Goal: Task Accomplishment & Management: Complete application form

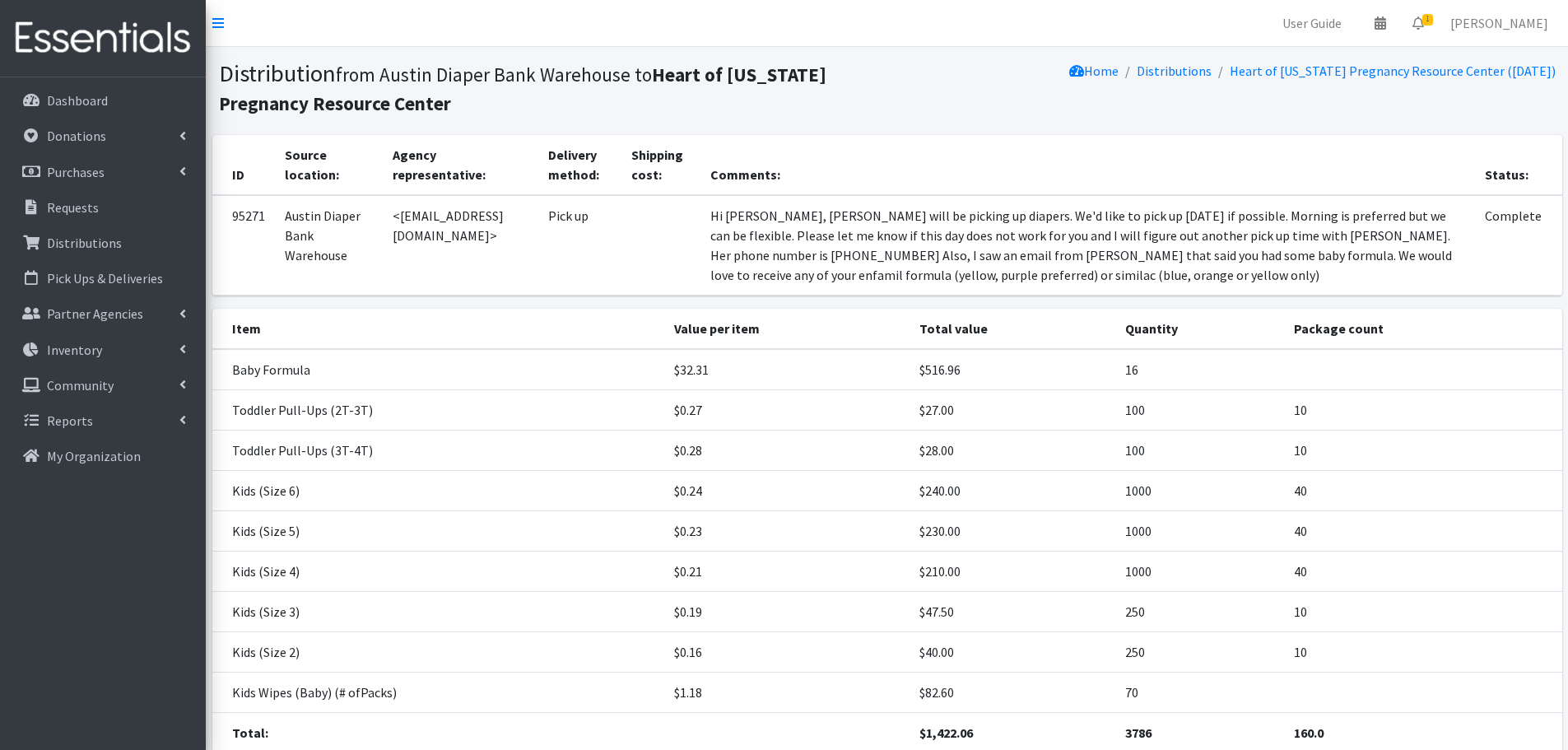
scroll to position [130, 0]
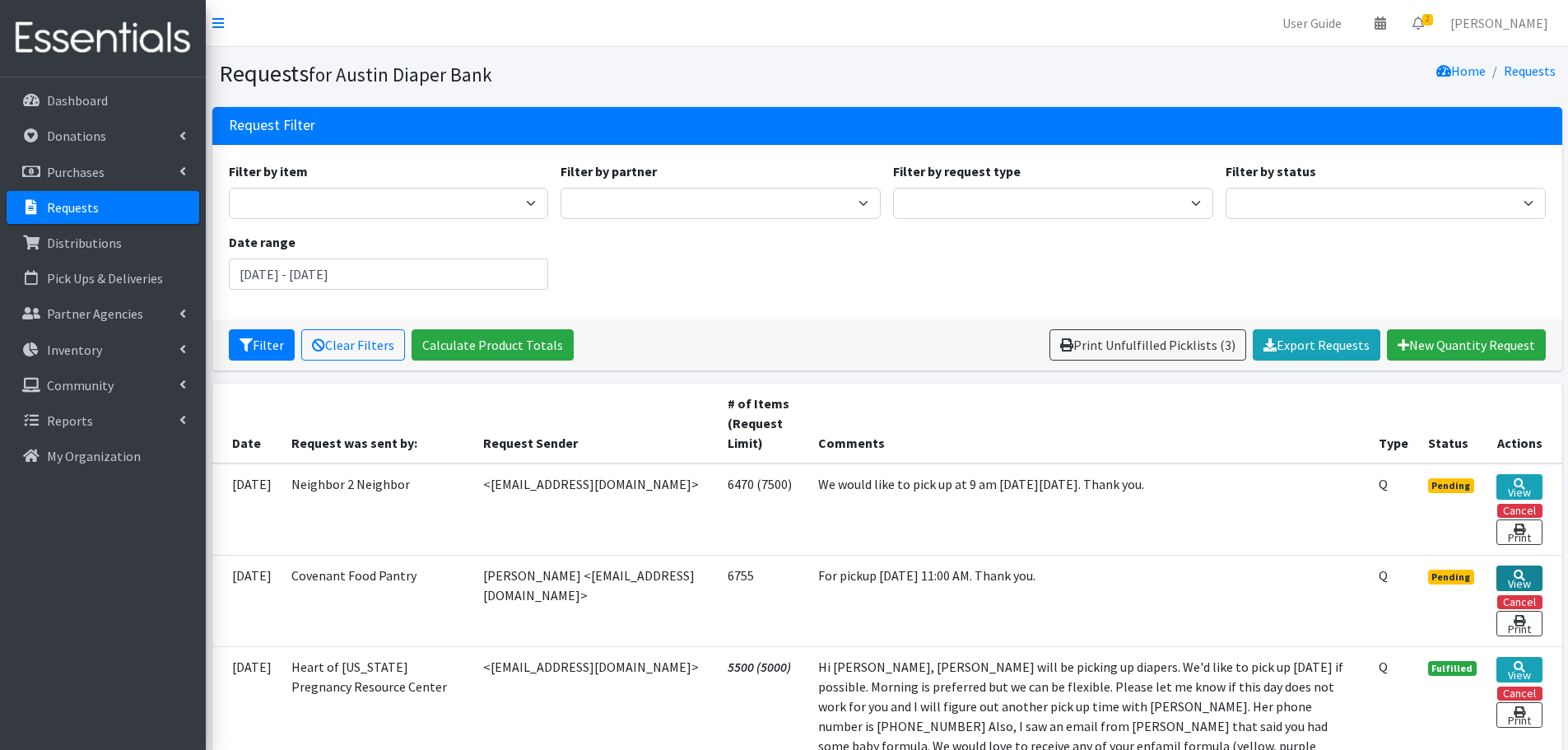
click at [1525, 588] on link "View" at bounding box center [1519, 579] width 45 height 26
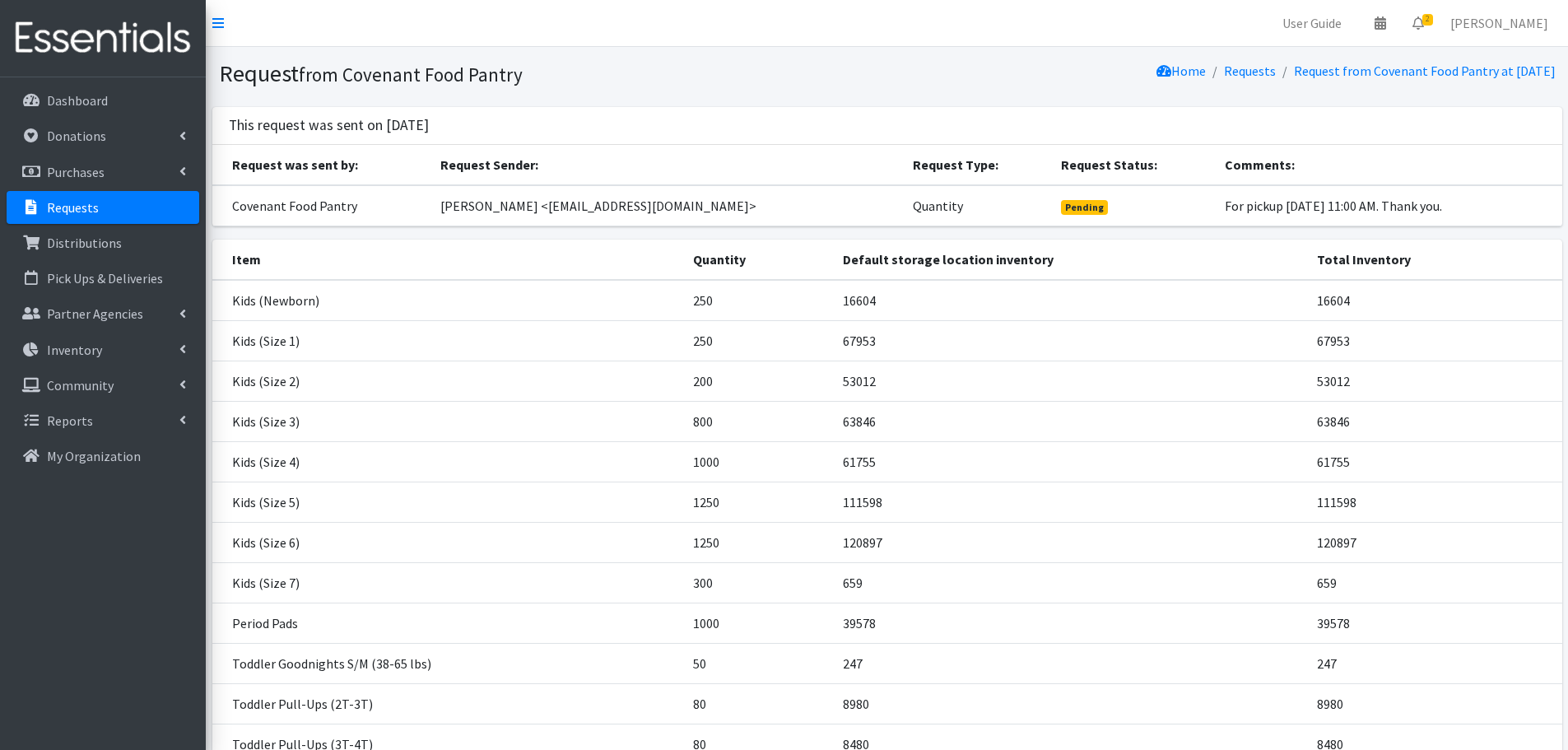
scroll to position [302, 0]
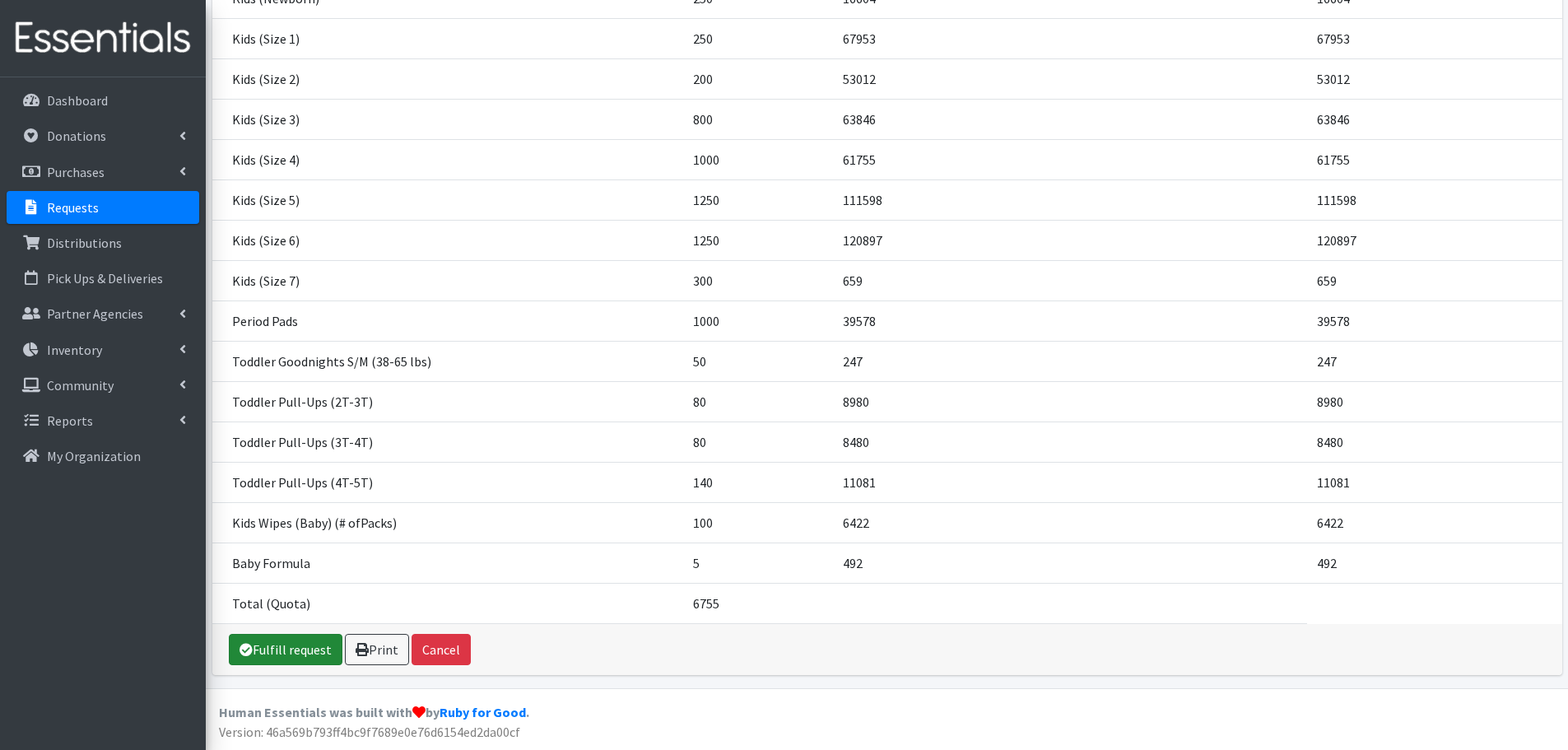
click at [299, 653] on link "Fulfill request" at bounding box center [286, 650] width 114 height 31
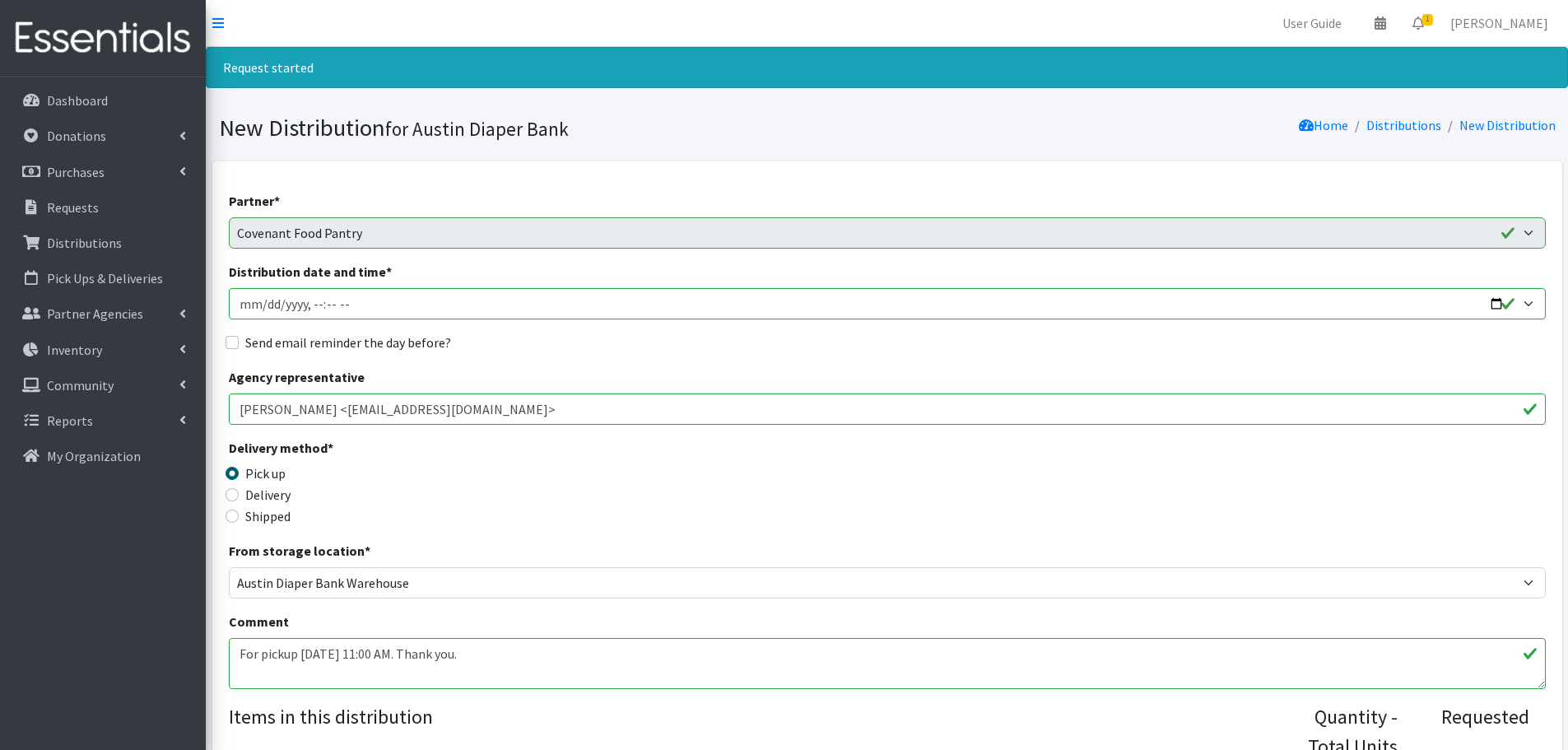
click at [1491, 302] on input "Distribution date and time *" at bounding box center [887, 304] width 1317 height 31
type input "2025-09-02T11:00"
click at [680, 475] on div "Delivery method * Pick up Delivery Shipped Shipping cost" at bounding box center [887, 490] width 1317 height 103
click at [233, 343] on input "Send email reminder the day before?" at bounding box center [232, 342] width 13 height 13
checkbox input "true"
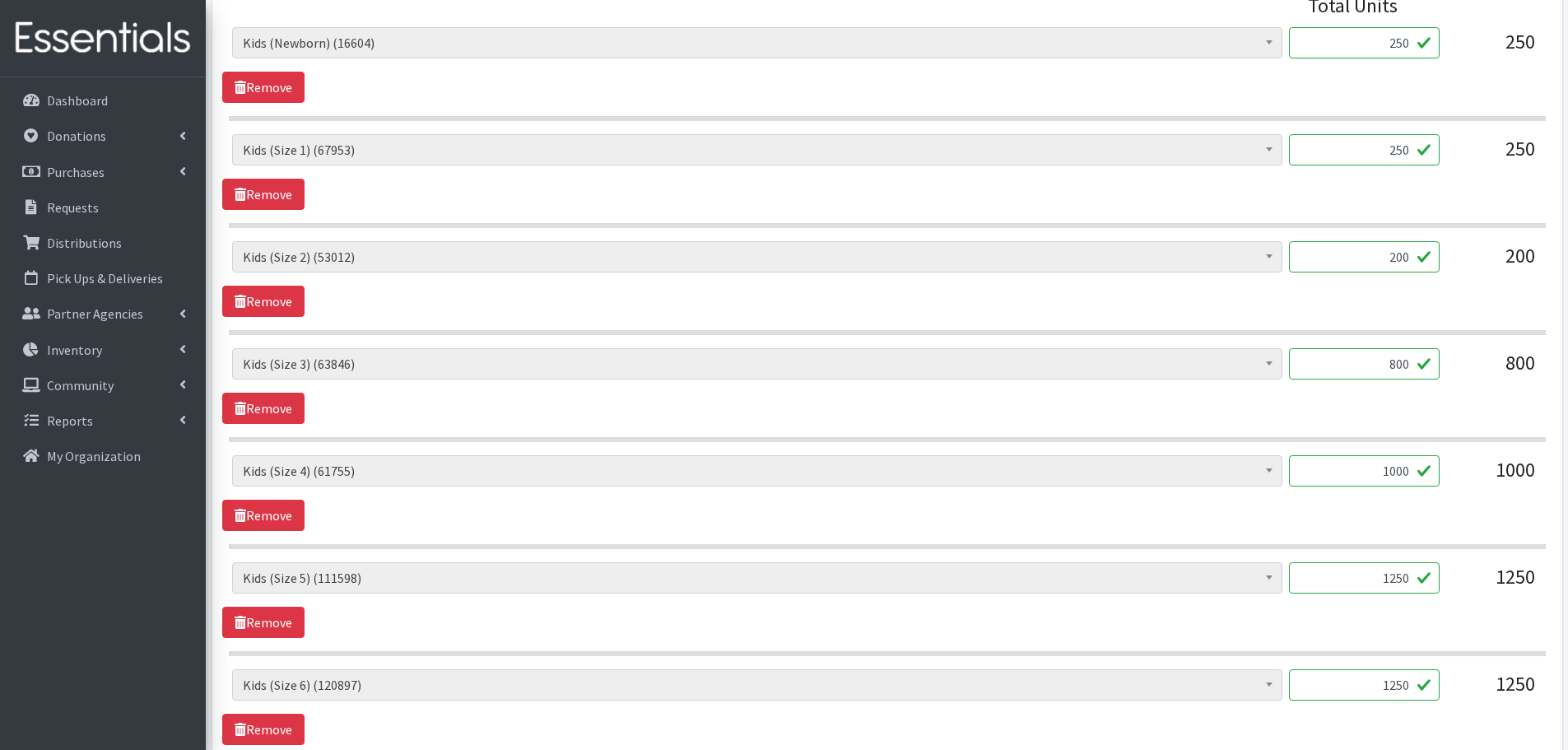
scroll to position [1070, 0]
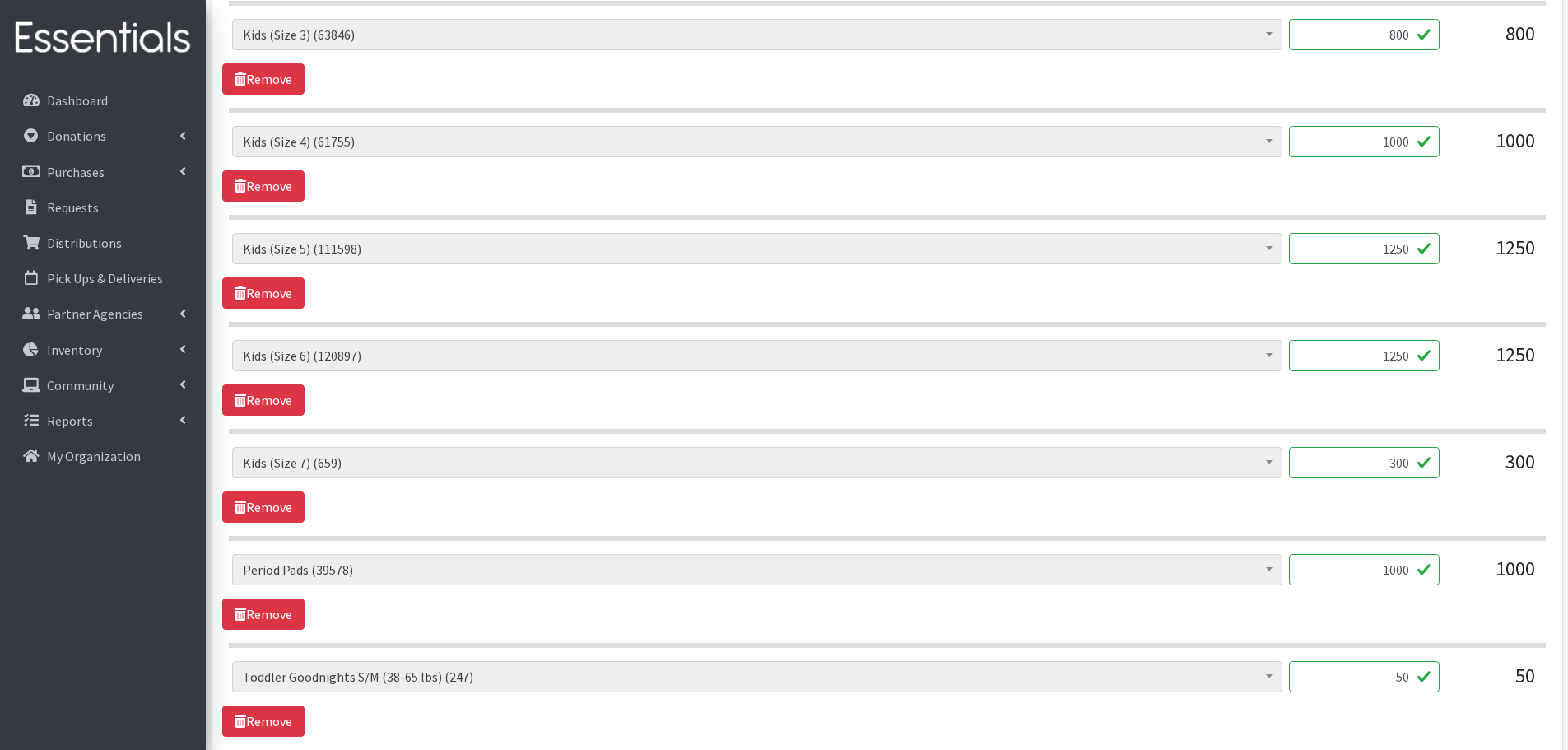
drag, startPoint x: 1376, startPoint y: 242, endPoint x: 1505, endPoint y: 259, distance: 130.1
click at [1505, 259] on div "Baby Formula (492) Kids (Newborn) (16604) Kids (Preemie) (386) Kids (Size 1) (6…" at bounding box center [886, 255] width 1310 height 44
type input "1000"
drag, startPoint x: 1370, startPoint y: 359, endPoint x: 1459, endPoint y: 364, distance: 89.1
click at [1459, 364] on div "Baby Formula (492) Kids (Newborn) (16604) Kids (Preemie) (386) Kids (Size 1) (6…" at bounding box center [886, 362] width 1310 height 44
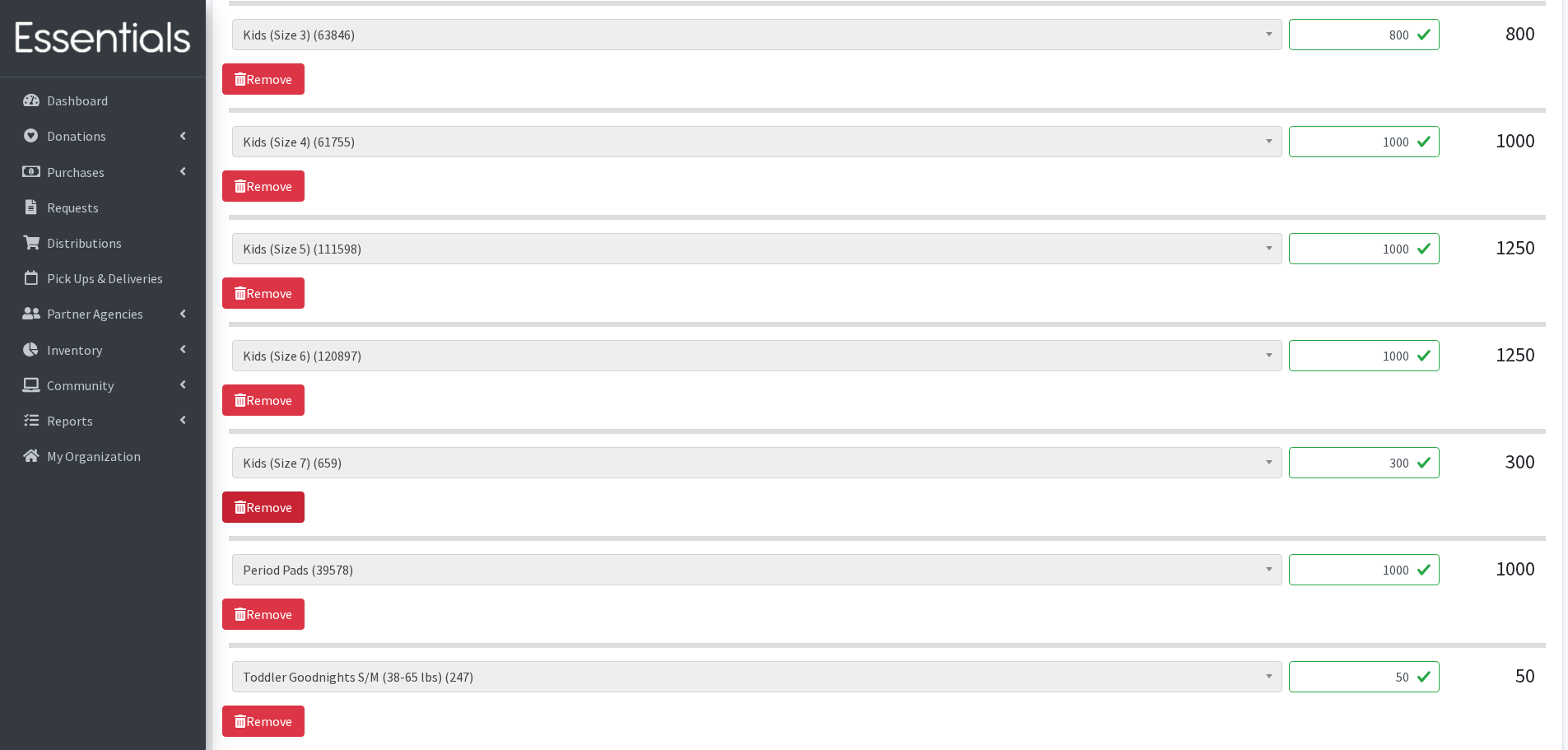
type input "1000"
click at [289, 512] on link "Remove" at bounding box center [263, 507] width 83 height 31
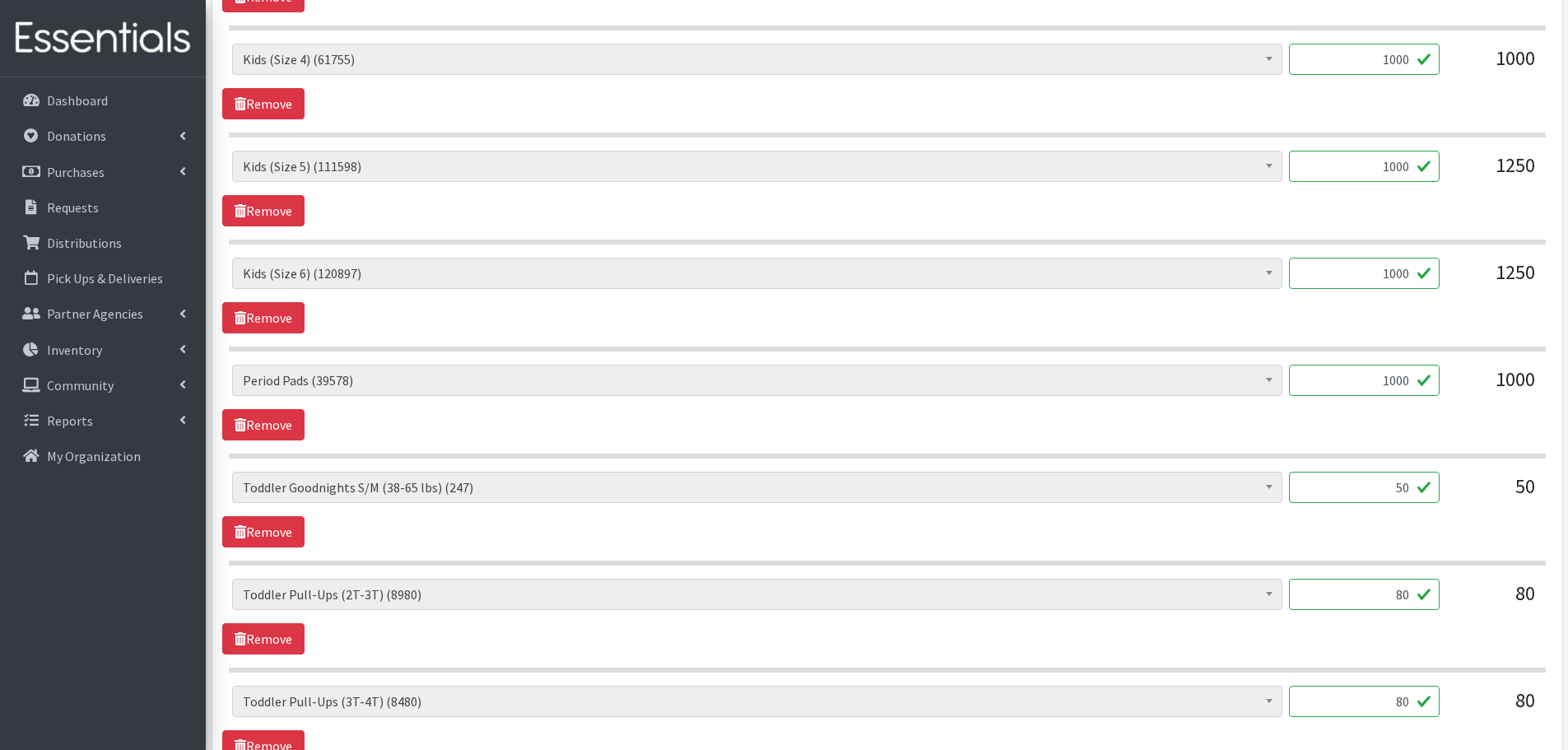
drag, startPoint x: 1392, startPoint y: 495, endPoint x: 1485, endPoint y: 496, distance: 93.0
click at [1485, 496] on div "Baby Formula (492) Kids (Newborn) (16604) Kids (Preemie) (386) Kids (Size 1) (6…" at bounding box center [886, 493] width 1310 height 44
type input "1"
drag, startPoint x: 1389, startPoint y: 598, endPoint x: 1481, endPoint y: 600, distance: 92.0
click at [1481, 600] on div "Baby Formula (492) Kids (Newborn) (16604) Kids (Preemie) (386) Kids (Size 1) (6…" at bounding box center [886, 601] width 1310 height 44
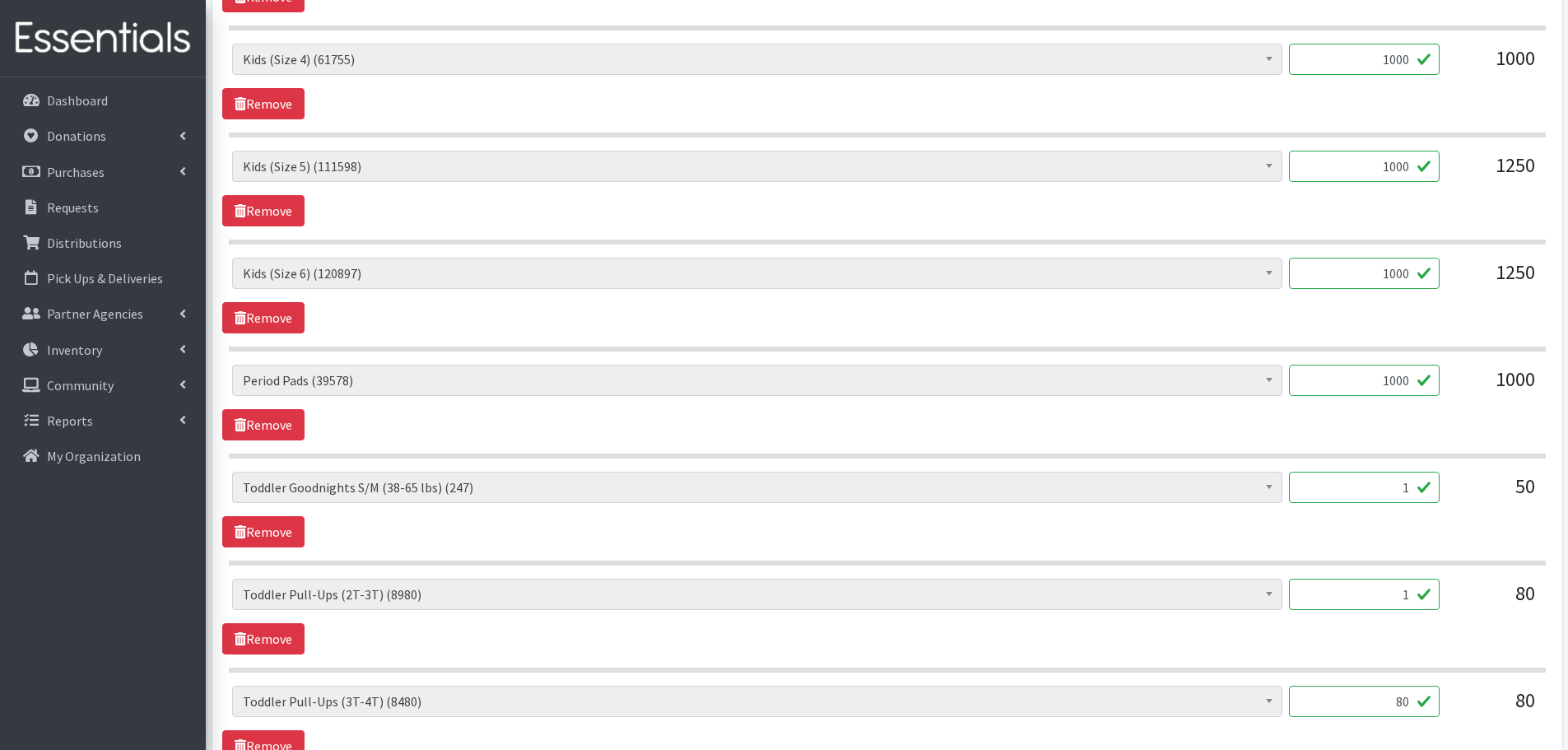
drag, startPoint x: 1397, startPoint y: 597, endPoint x: 1428, endPoint y: 600, distance: 31.1
click at [1428, 600] on input "1" at bounding box center [1364, 595] width 150 height 31
type input "80"
click at [1470, 638] on div "Baby Formula (492) Kids (Newborn) (16604) Kids (Preemie) (386) Kids (Size 1) (6…" at bounding box center [886, 616] width 1329 height 76
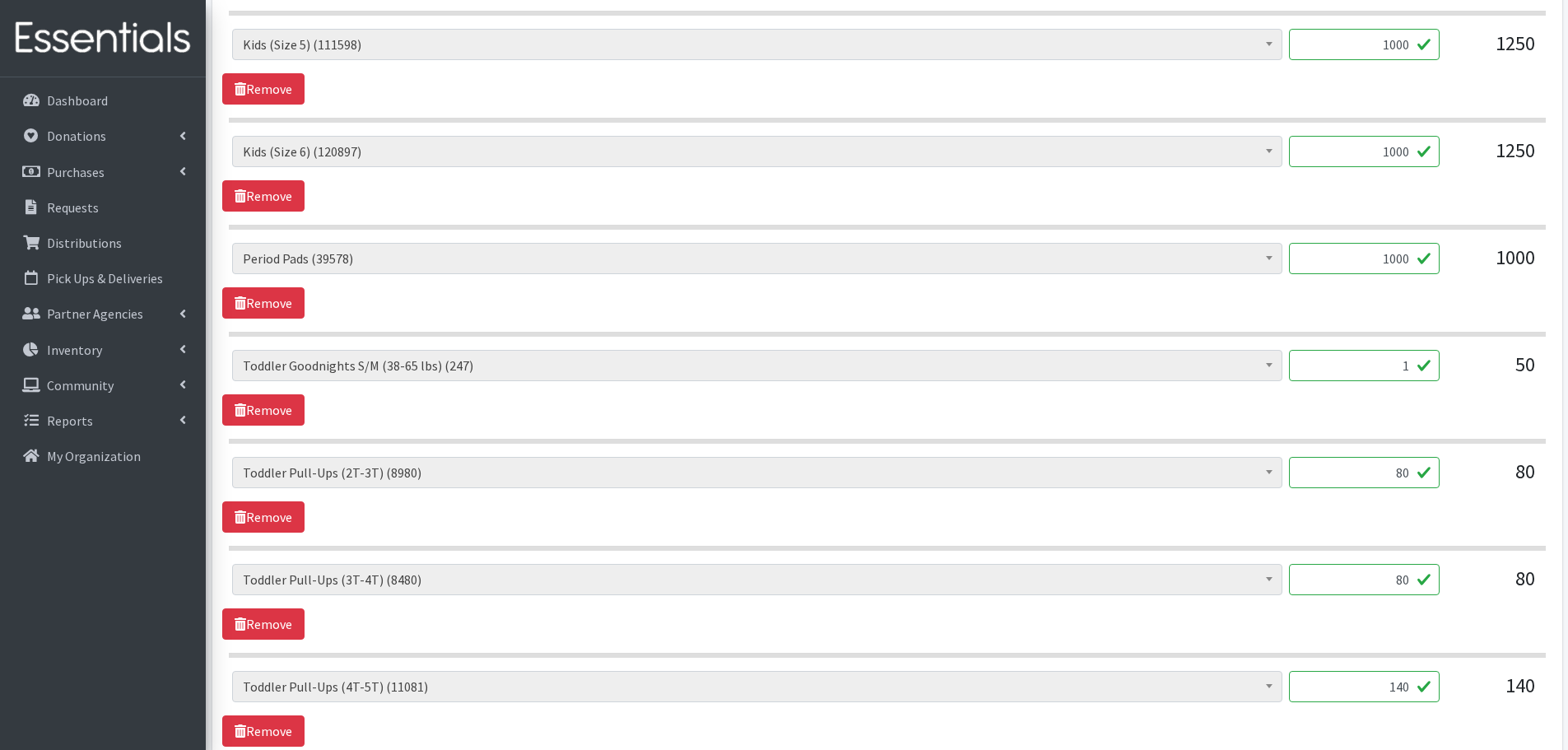
scroll to position [1400, 0]
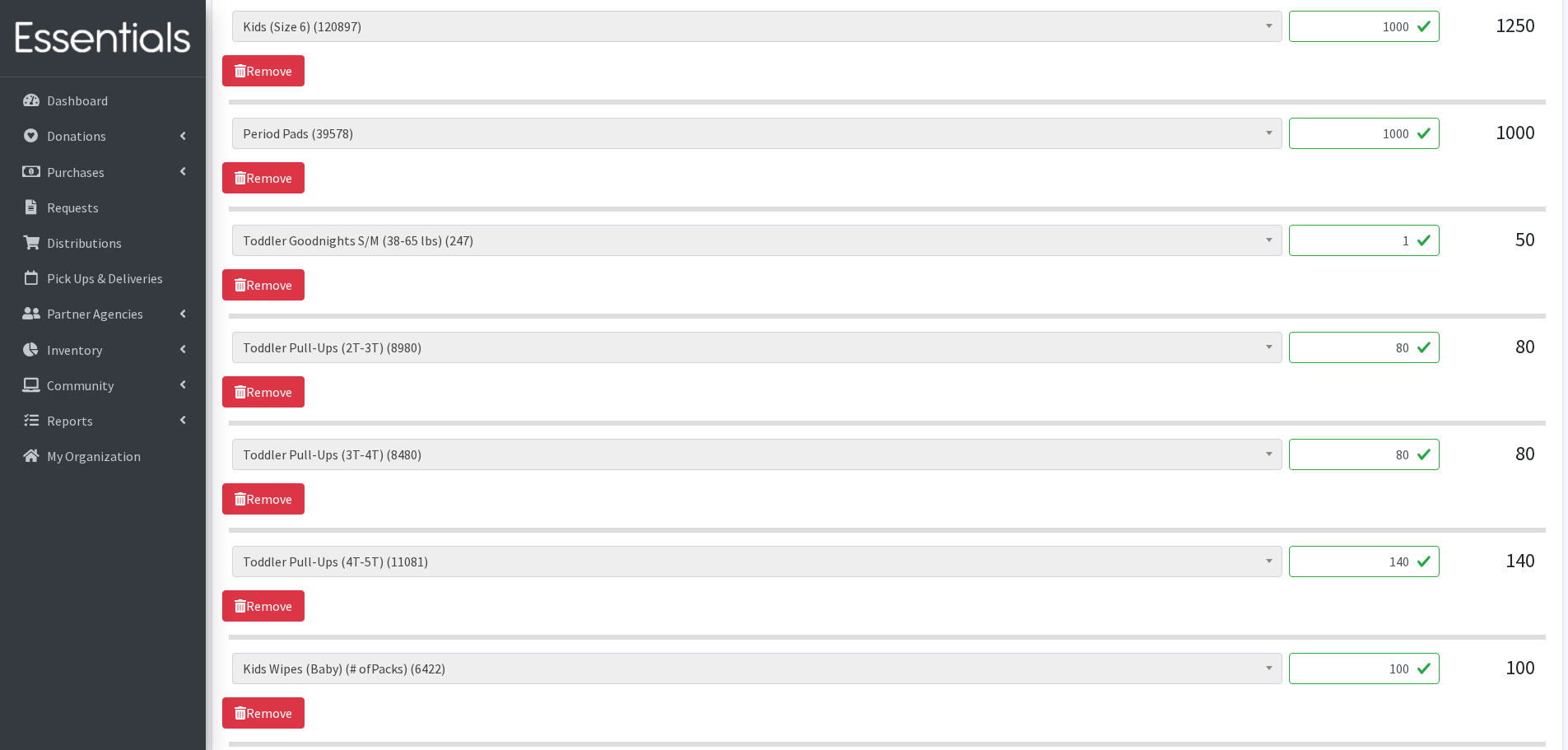
drag, startPoint x: 1382, startPoint y: 564, endPoint x: 1634, endPoint y: 563, distance: 252.0
type input "100"
click at [1471, 625] on section "Baby Formula (492) Kids (Newborn) (16604) Kids (Preemie) (386) Kids (Size 1) (6…" at bounding box center [887, 593] width 1317 height 94
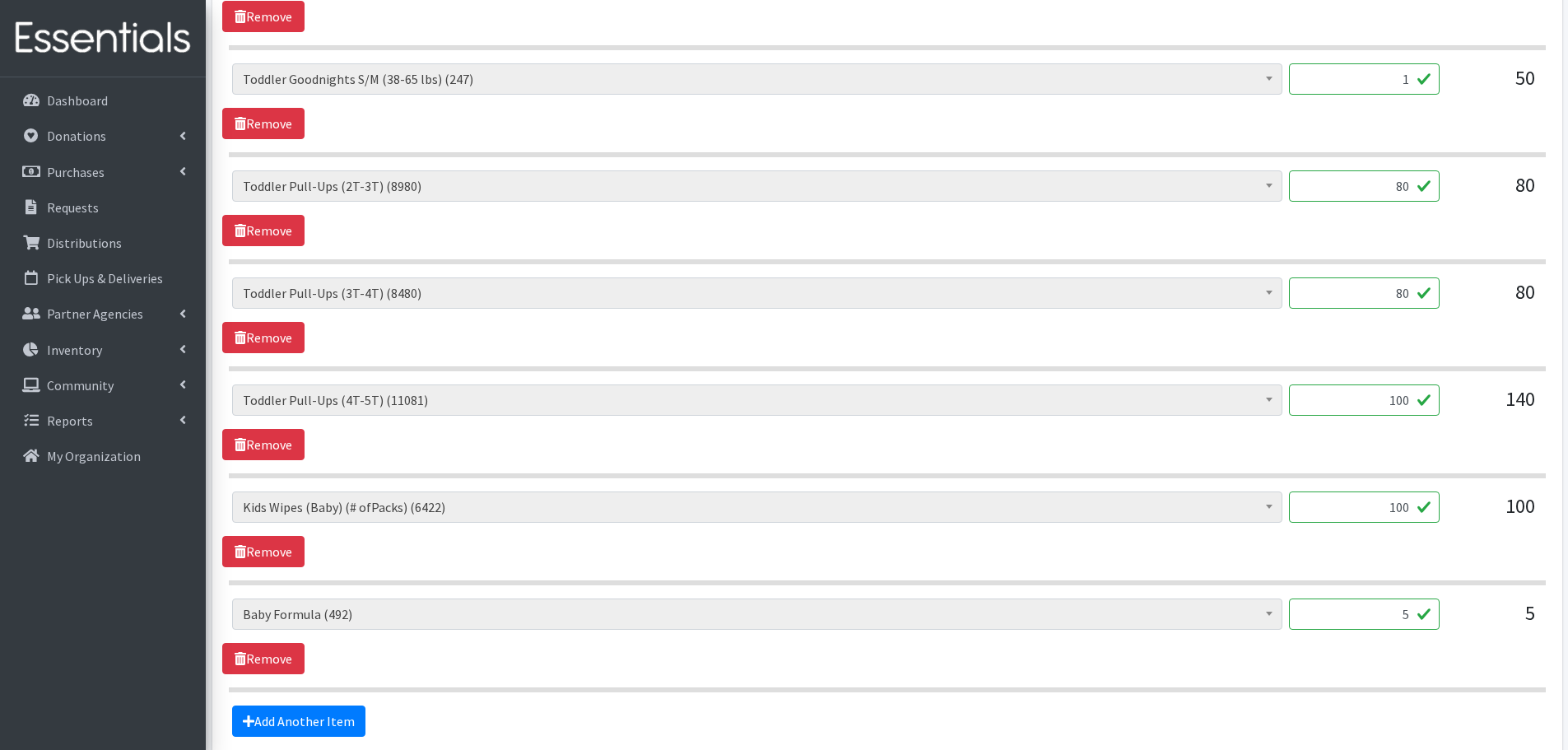
scroll to position [1565, 0]
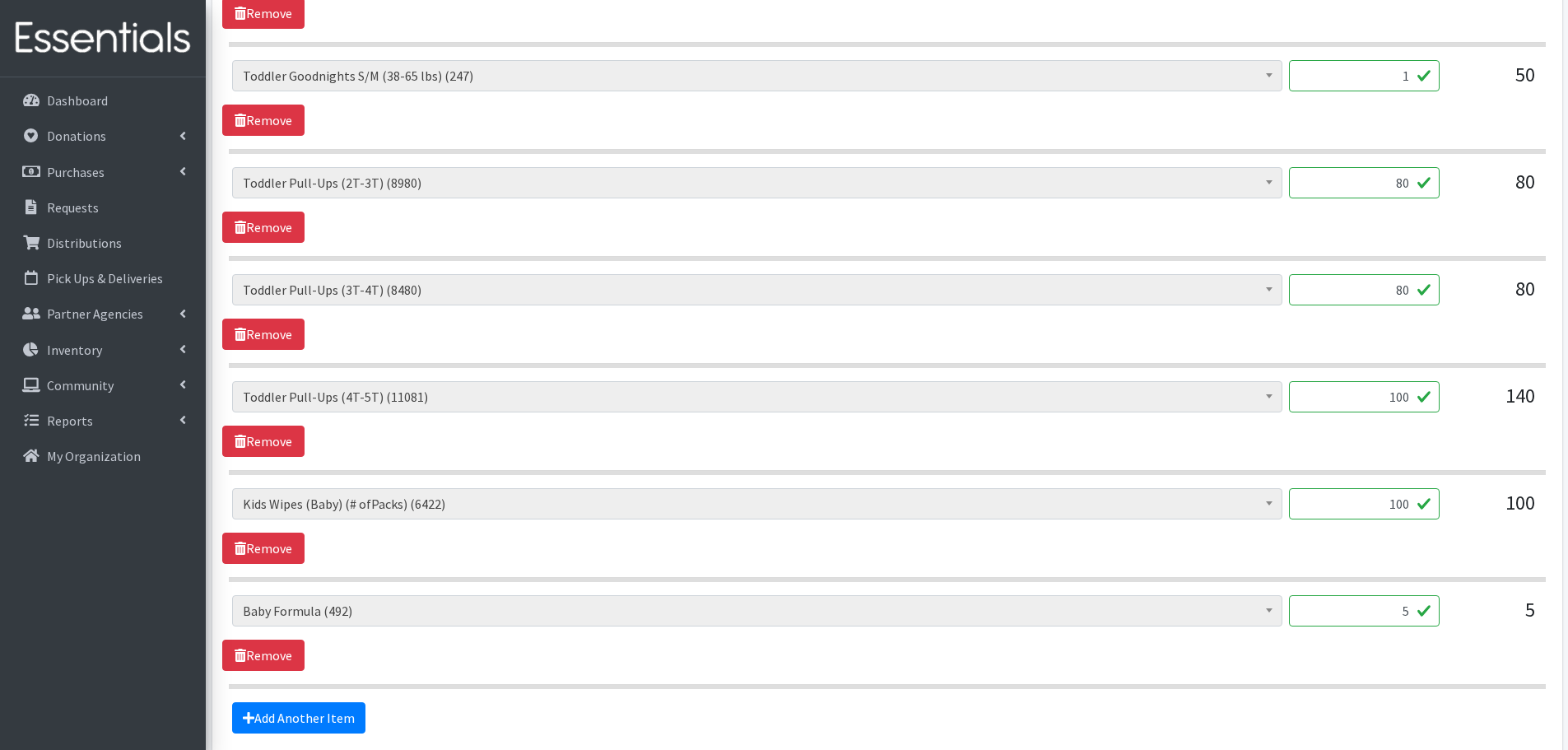
drag, startPoint x: 1346, startPoint y: 504, endPoint x: 1456, endPoint y: 526, distance: 112.2
click at [1456, 526] on div "Baby Formula (492) Kids (Newborn) (16604) Kids (Preemie) (386) Kids (Size 1) (6…" at bounding box center [886, 510] width 1310 height 44
type input "90"
click at [1457, 526] on div "100" at bounding box center [1494, 510] width 83 height 44
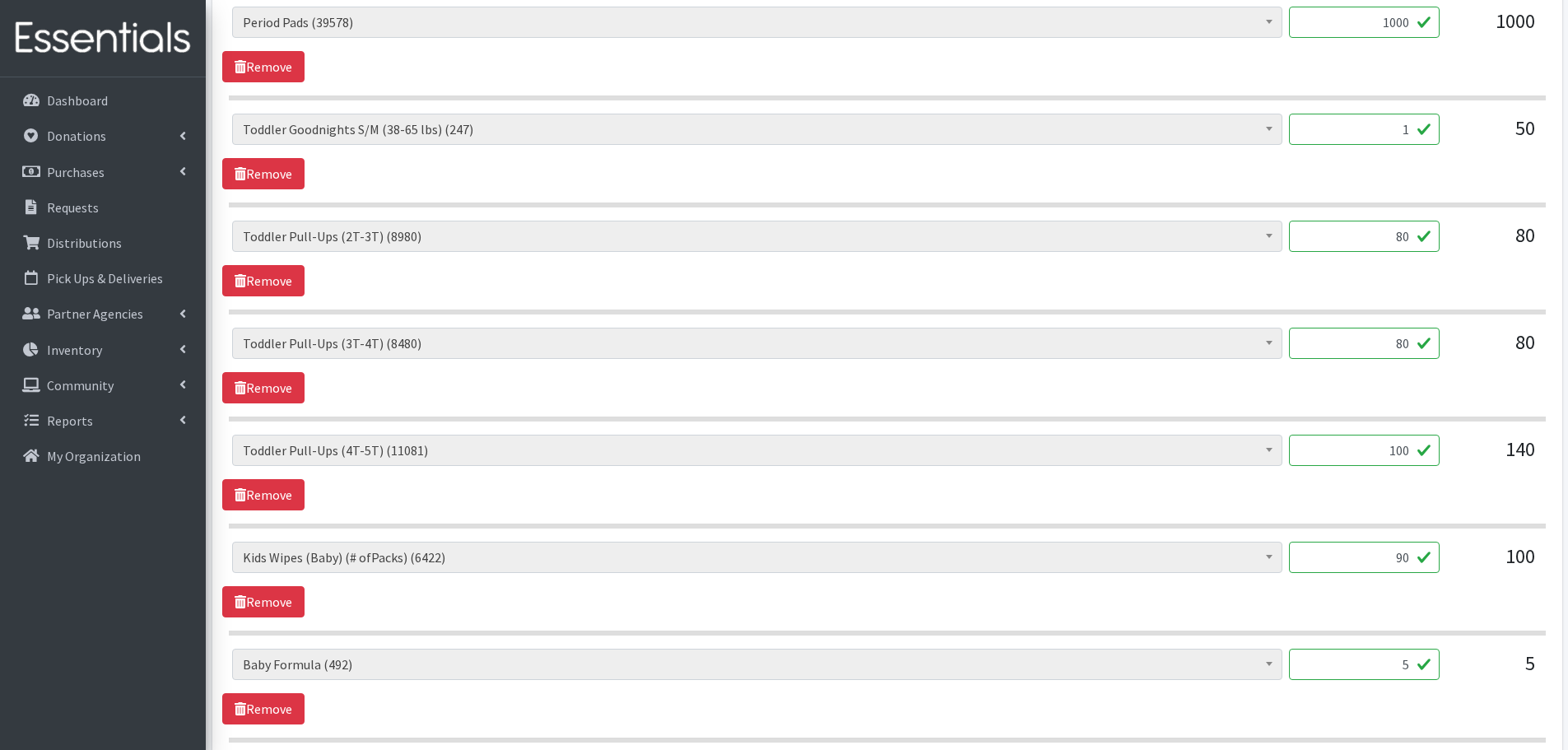
scroll to position [1717, 0]
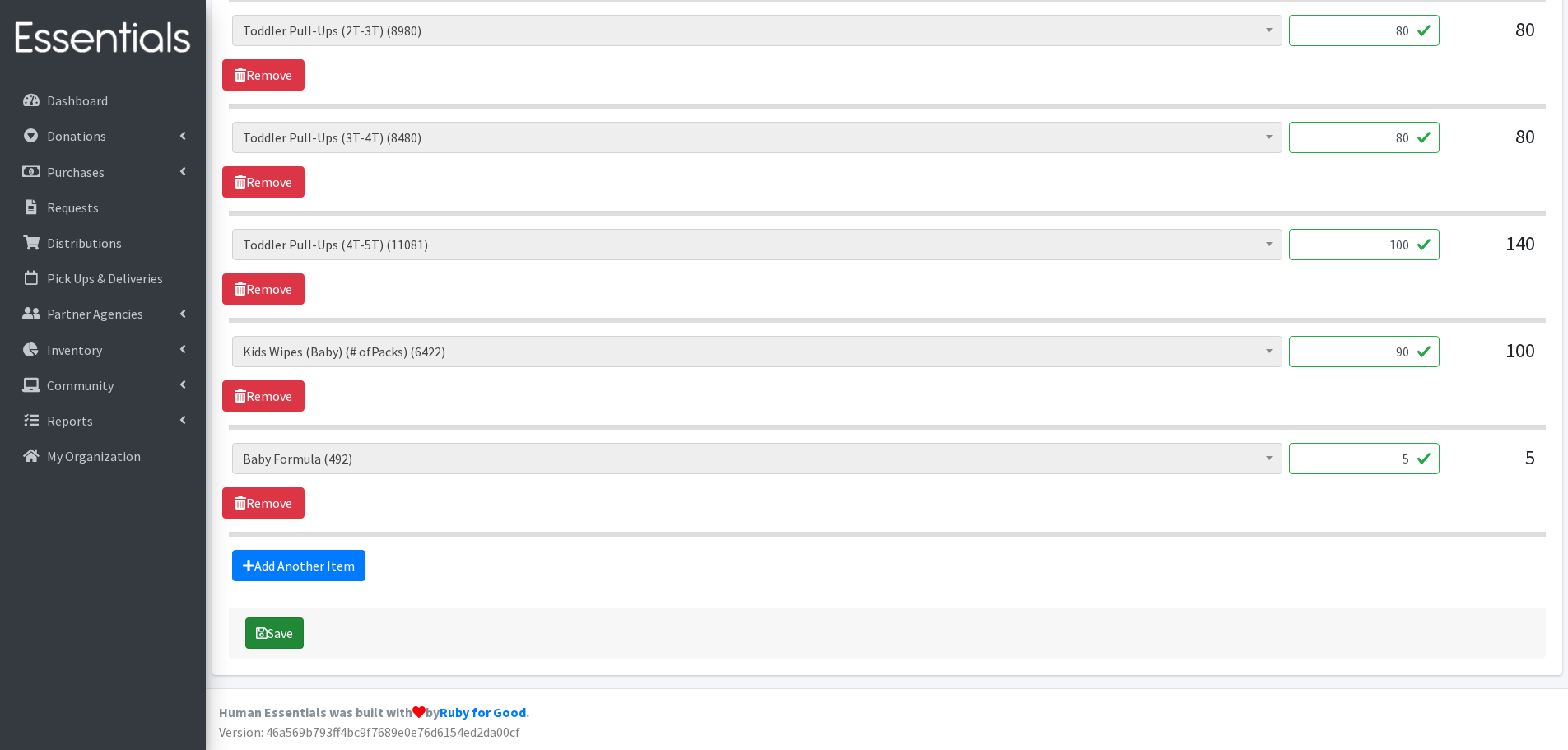
click at [281, 637] on button "Save" at bounding box center [274, 633] width 58 height 31
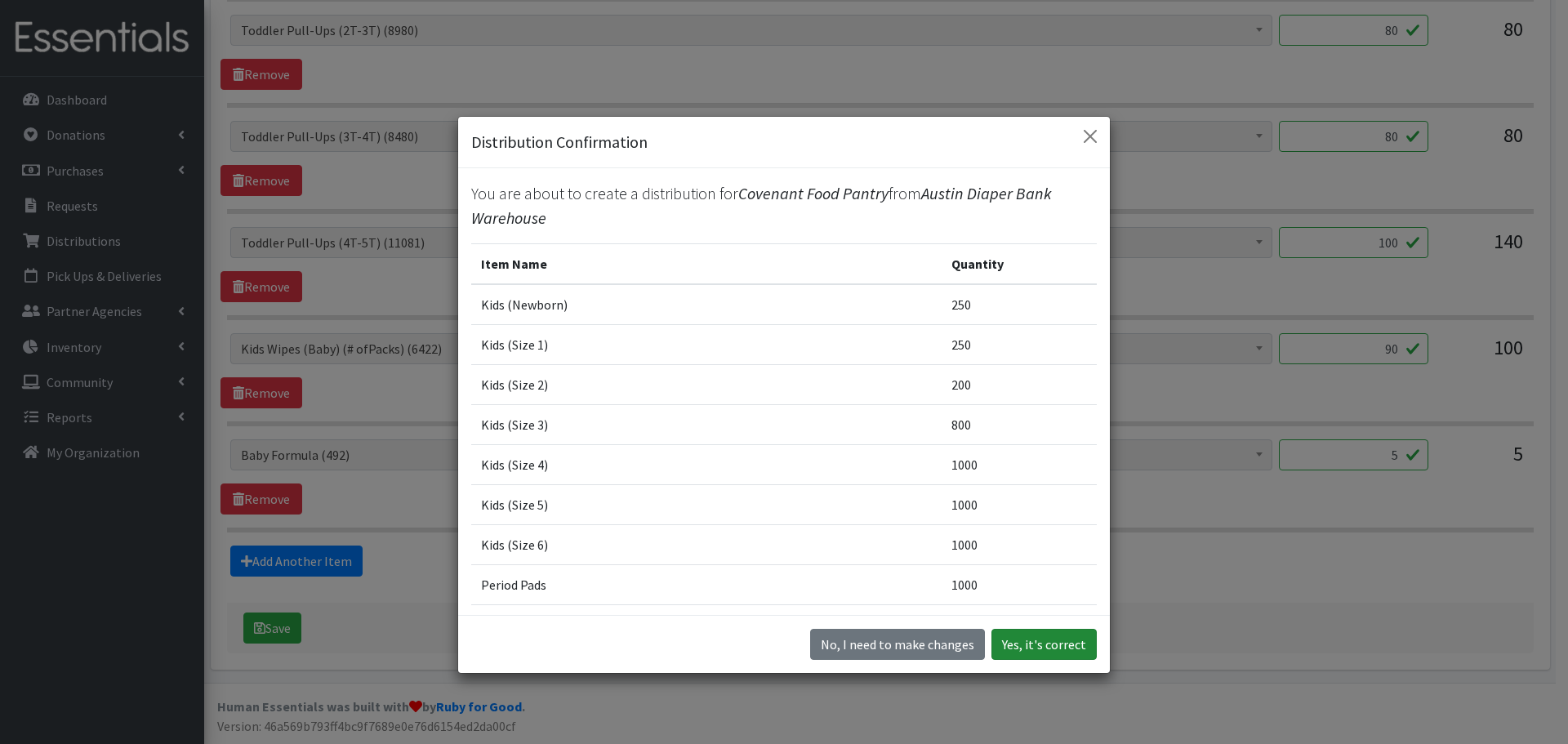
click at [1014, 647] on button "Yes, it's correct" at bounding box center [1044, 645] width 105 height 31
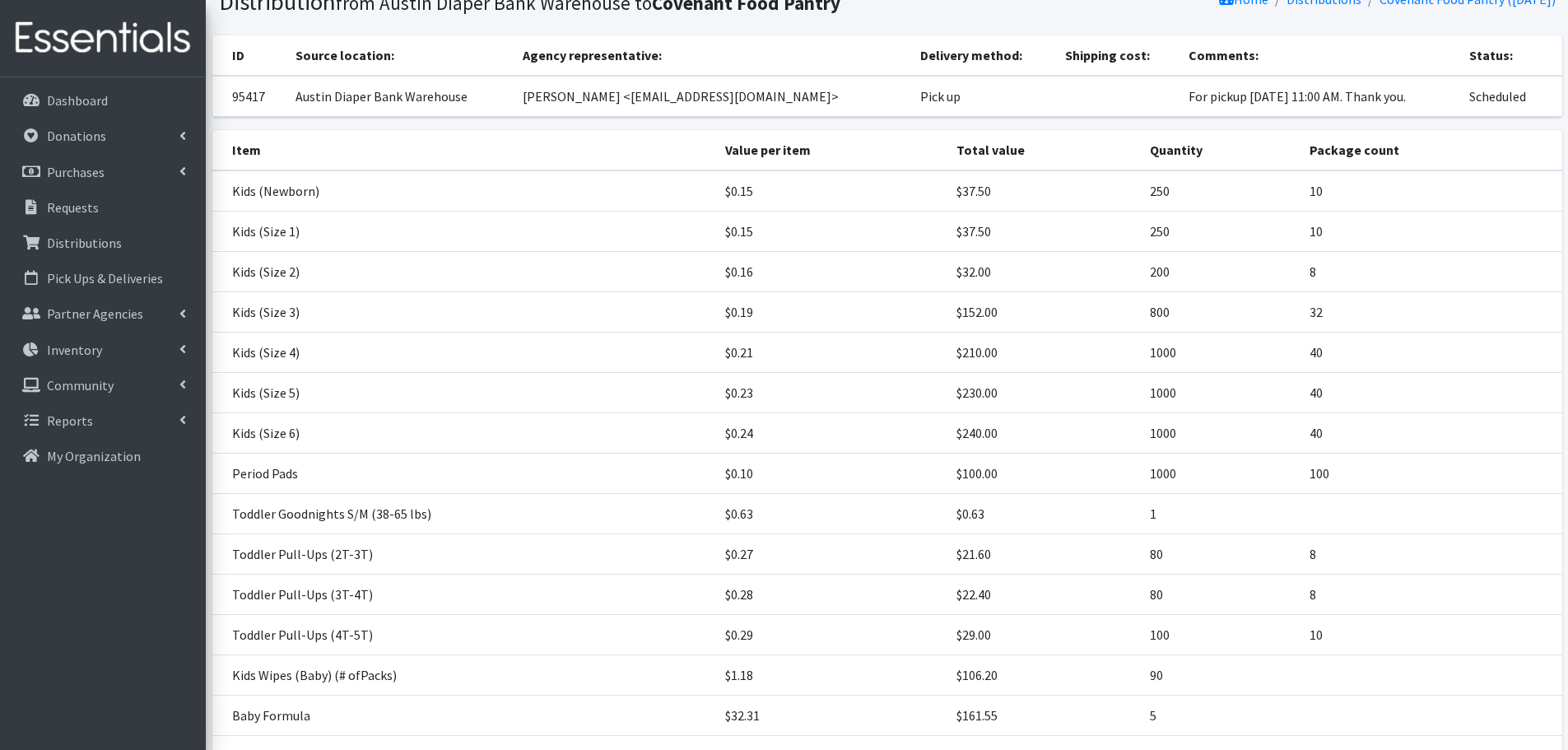
scroll to position [278, 0]
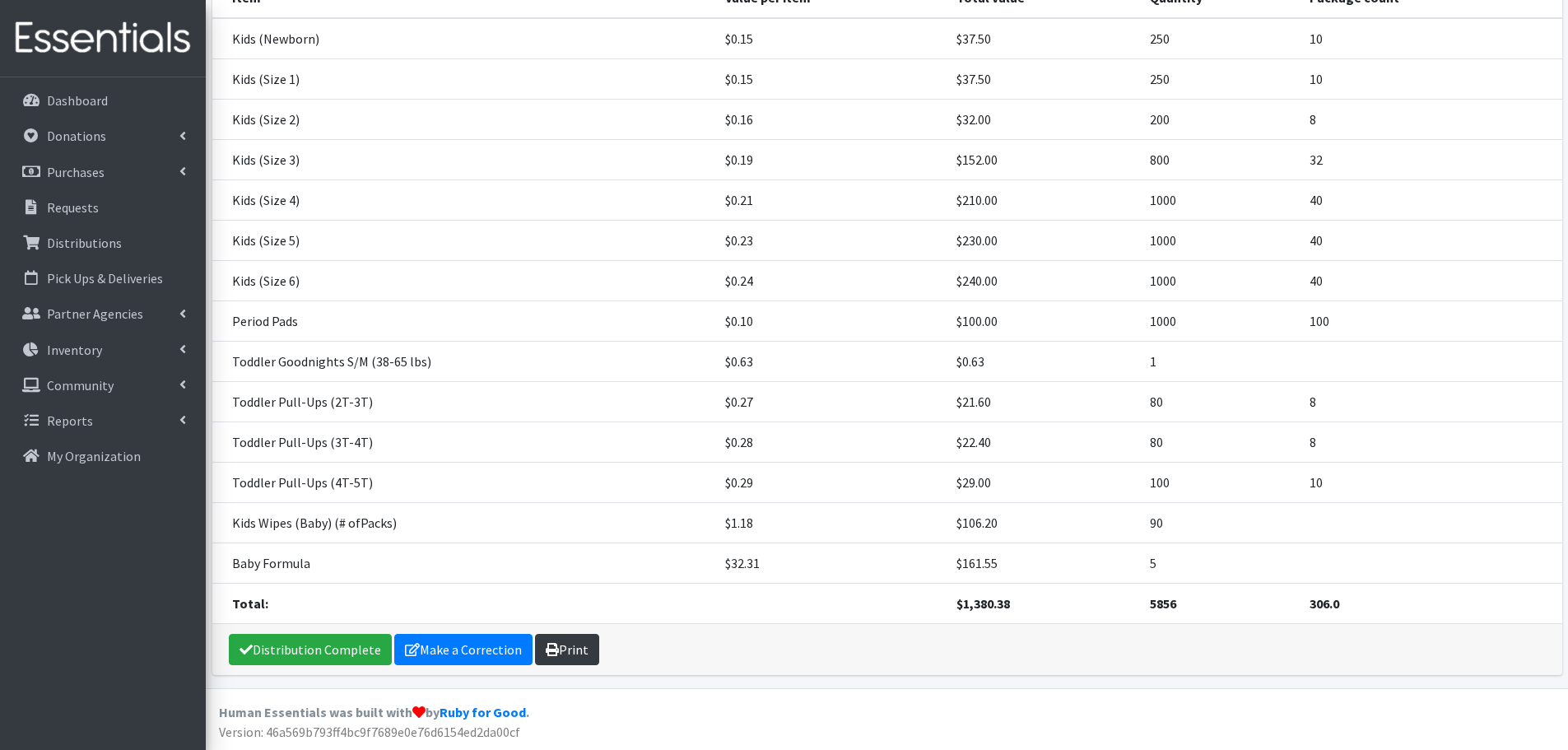
click at [585, 651] on link "Print" at bounding box center [567, 650] width 64 height 31
click at [94, 209] on p "Requests" at bounding box center [73, 207] width 52 height 17
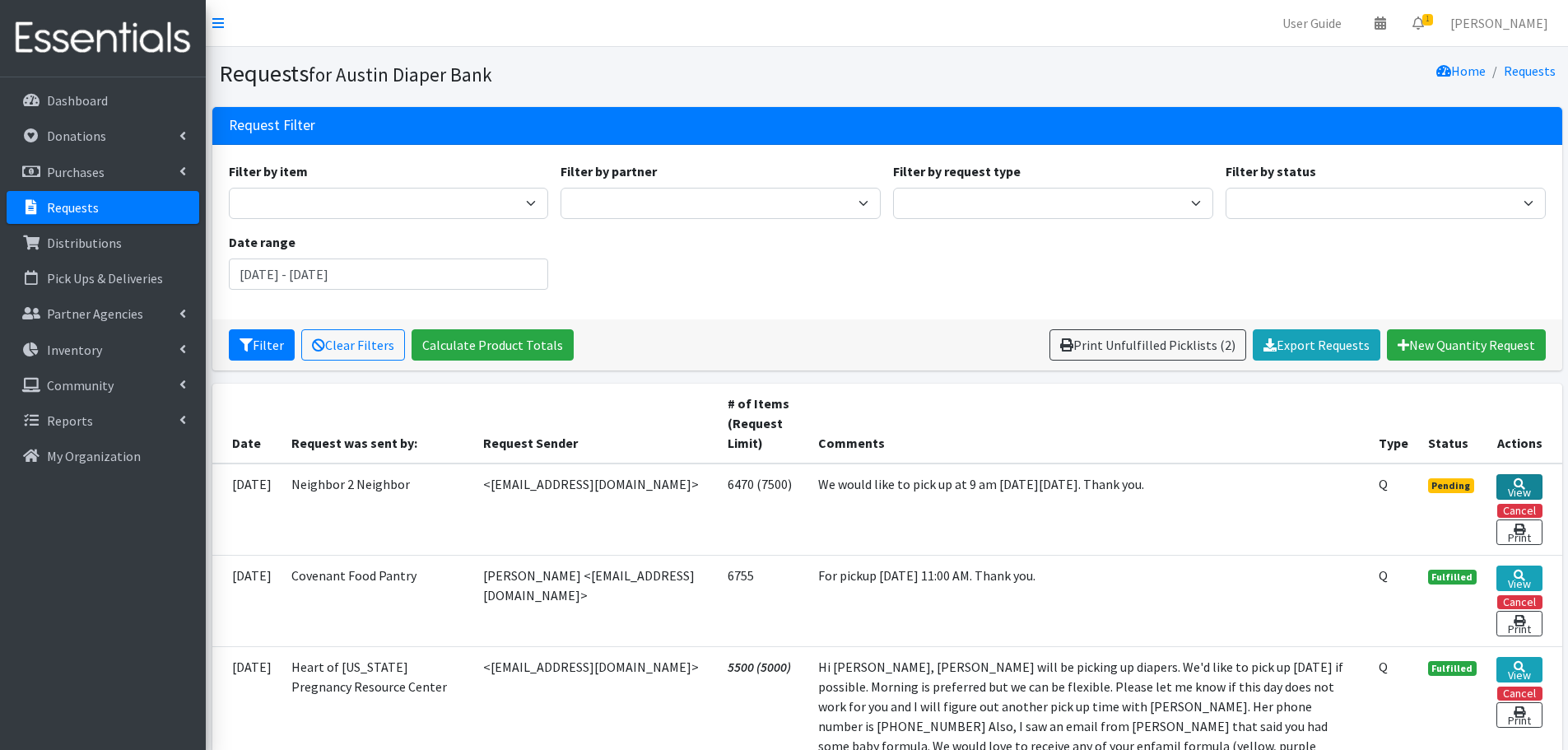
click at [1526, 485] on link "View" at bounding box center [1519, 488] width 45 height 26
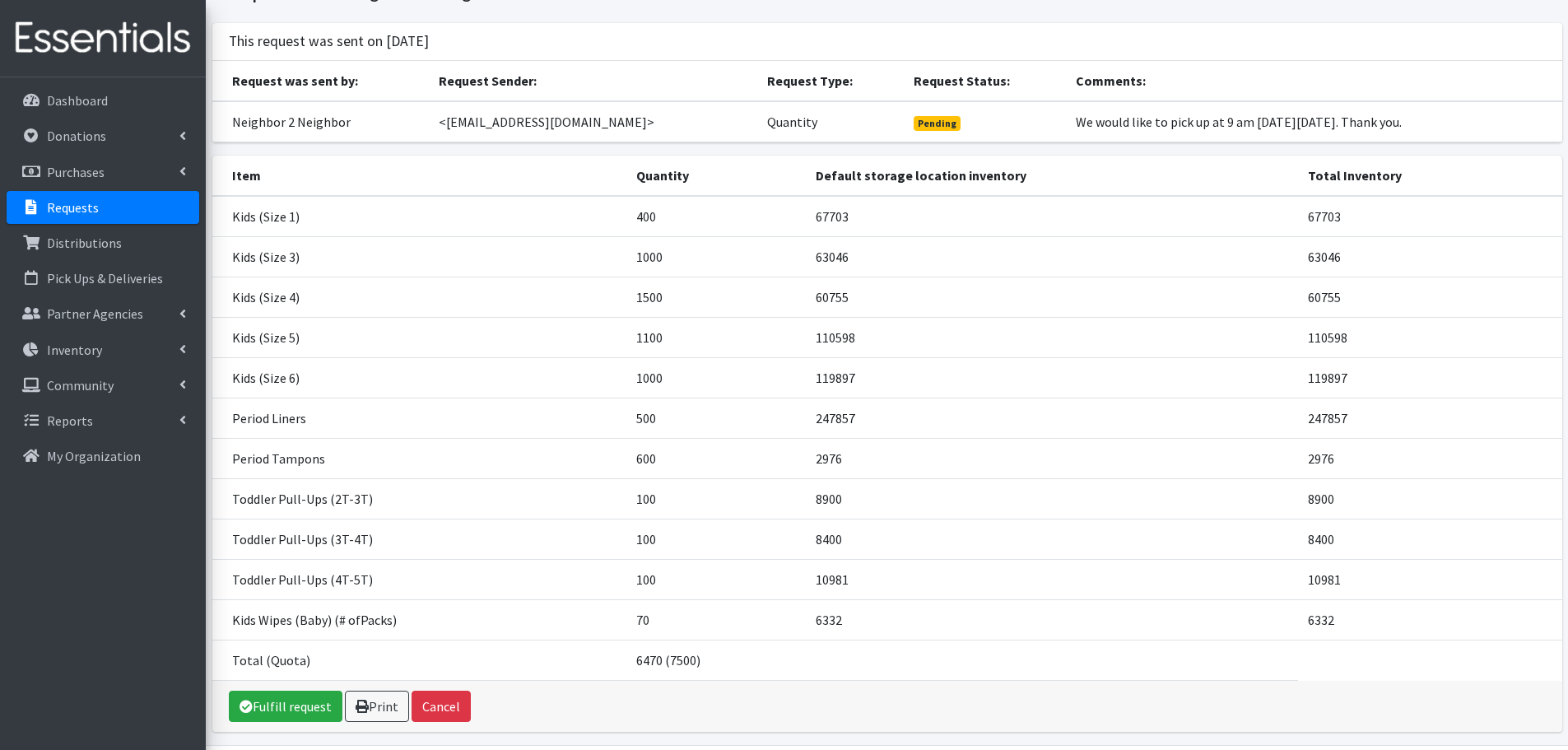
scroll to position [141, 0]
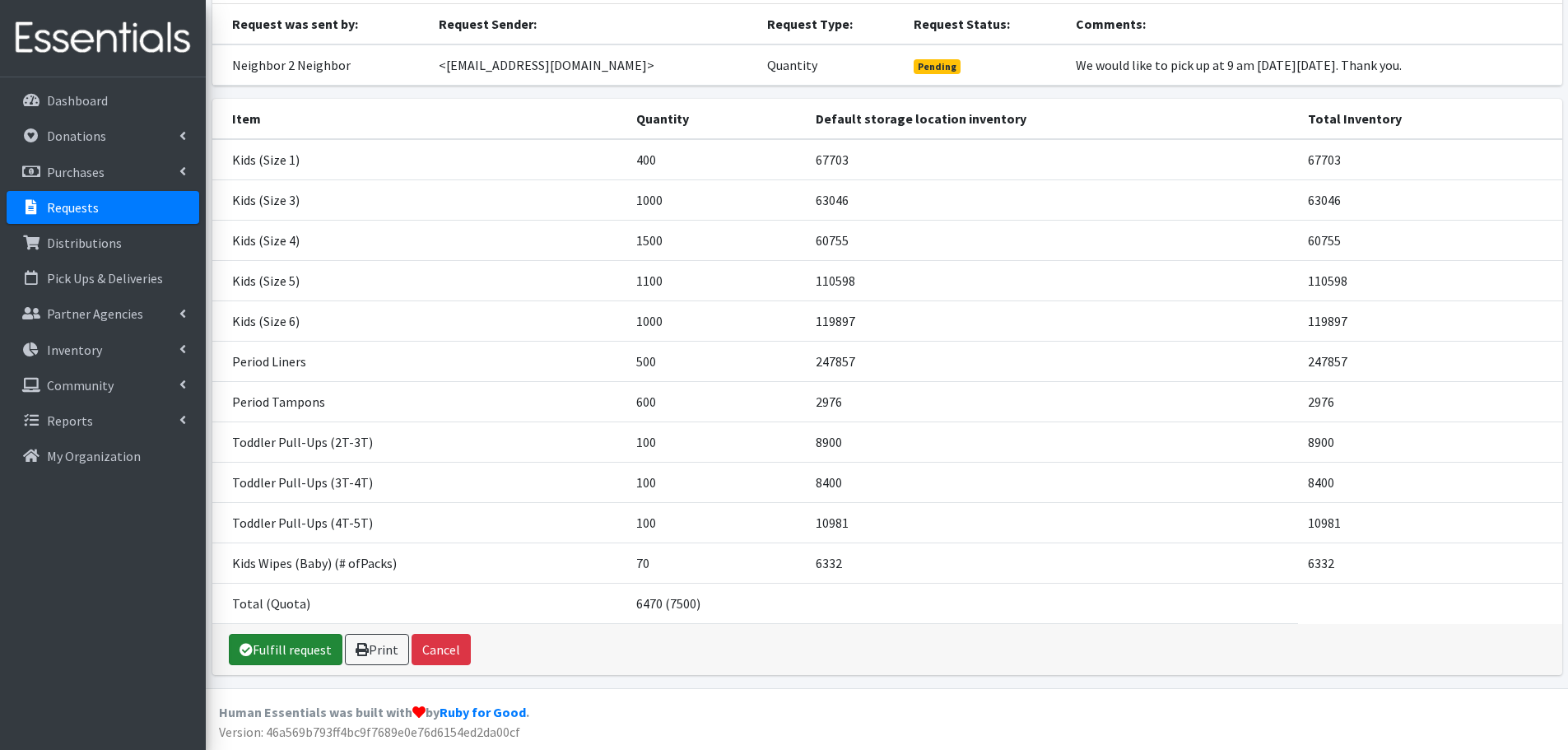
click at [267, 646] on link "Fulfill request" at bounding box center [286, 650] width 114 height 31
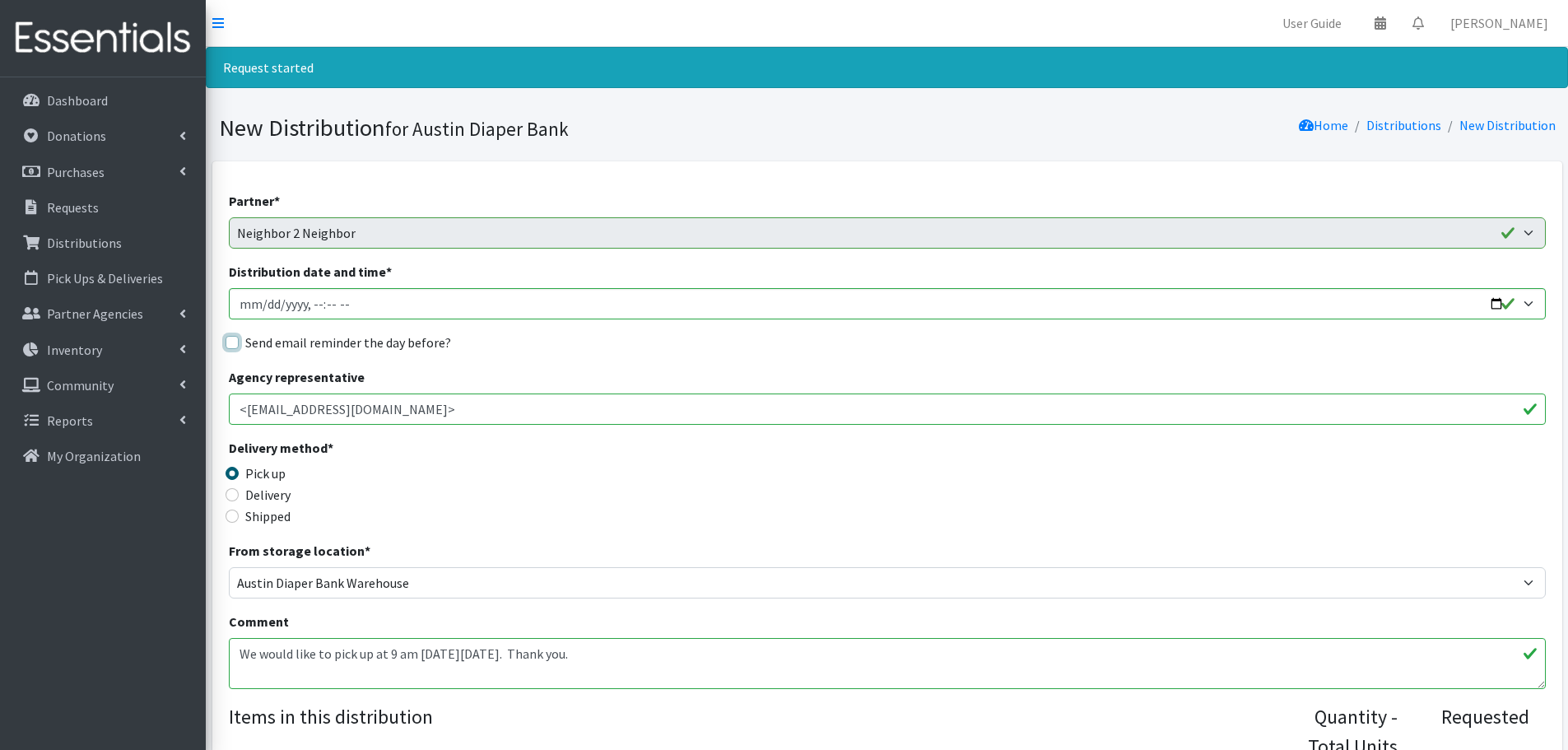
click at [231, 338] on input "Send email reminder the day before?" at bounding box center [232, 342] width 13 height 13
checkbox input "true"
click at [1492, 302] on input "Distribution date and time *" at bounding box center [887, 304] width 1317 height 31
type input "2025-09-03T09:00"
click at [667, 465] on div "Delivery method * Pick up Delivery Shipped Shipping cost" at bounding box center [887, 490] width 1317 height 103
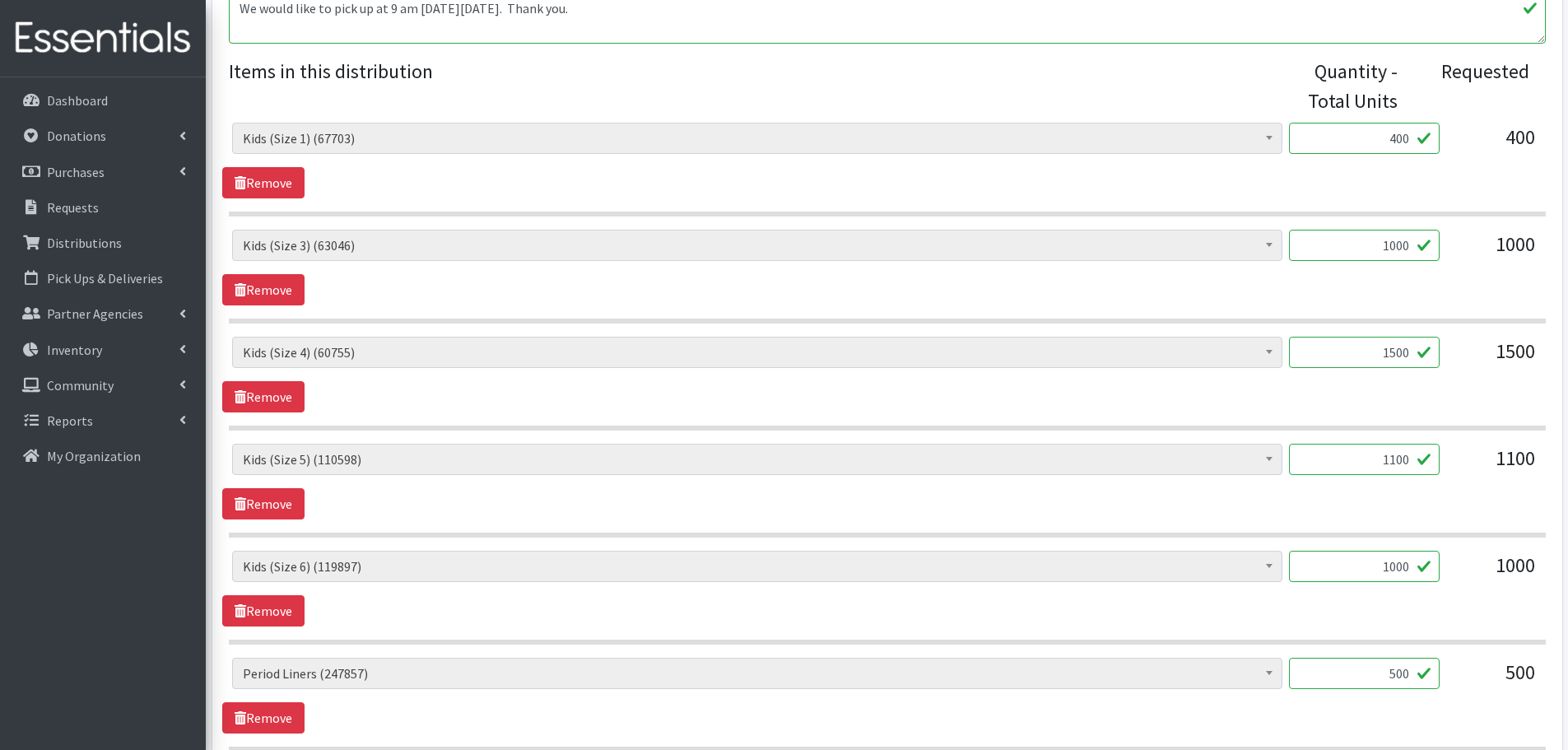
scroll to position [659, 0]
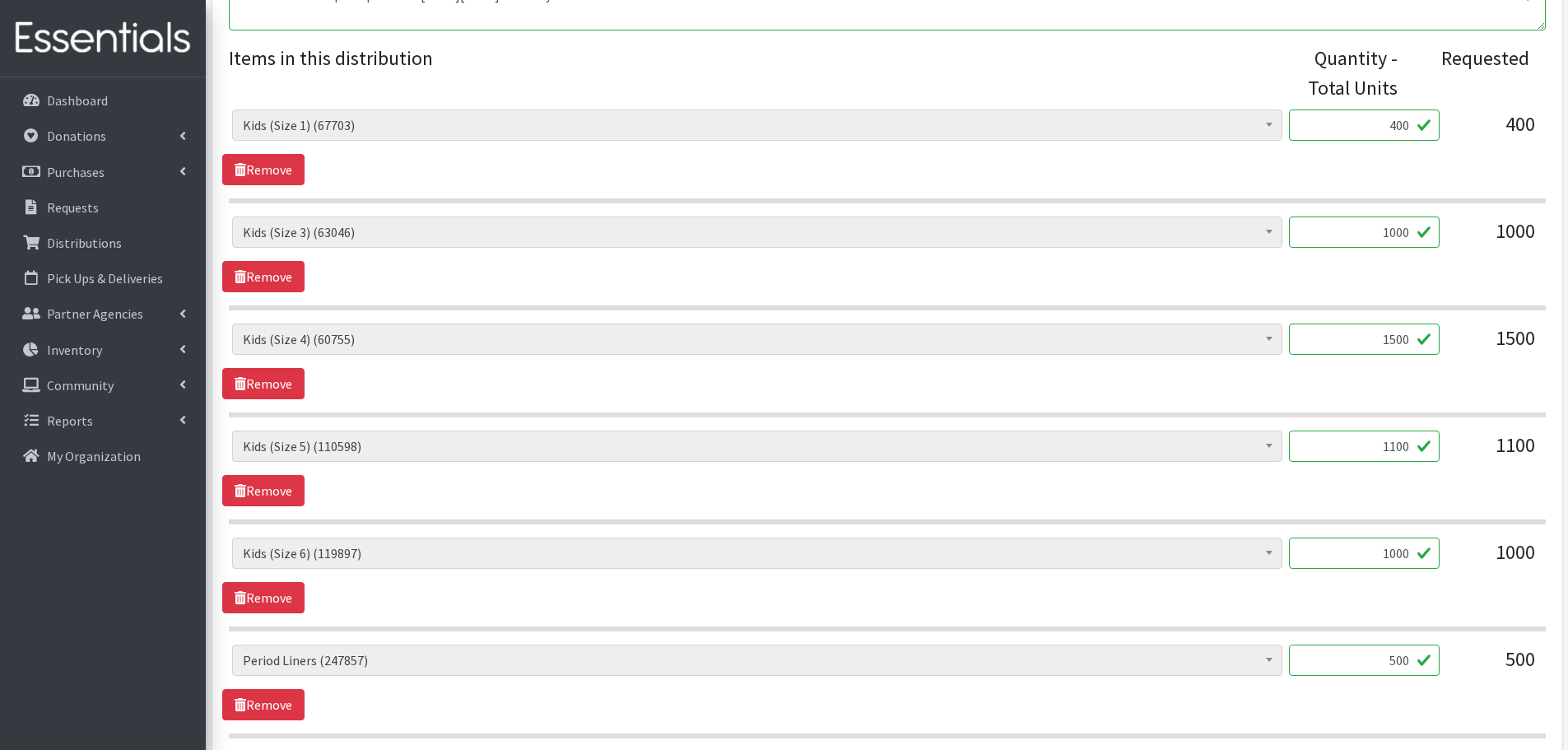
drag, startPoint x: 1352, startPoint y: 337, endPoint x: 1442, endPoint y: 342, distance: 90.1
click at [1442, 342] on div "Baby Formula (487) Kids (Newborn) (16354) Kids (Preemie) (386) Kids (Size 1) (6…" at bounding box center [886, 345] width 1310 height 44
type input "1000"
drag, startPoint x: 1357, startPoint y: 443, endPoint x: 1455, endPoint y: 463, distance: 100.0
click at [1455, 463] on div "Baby Formula (487) Kids (Newborn) (16354) Kids (Preemie) (386) Kids (Size 1) (6…" at bounding box center [886, 452] width 1310 height 44
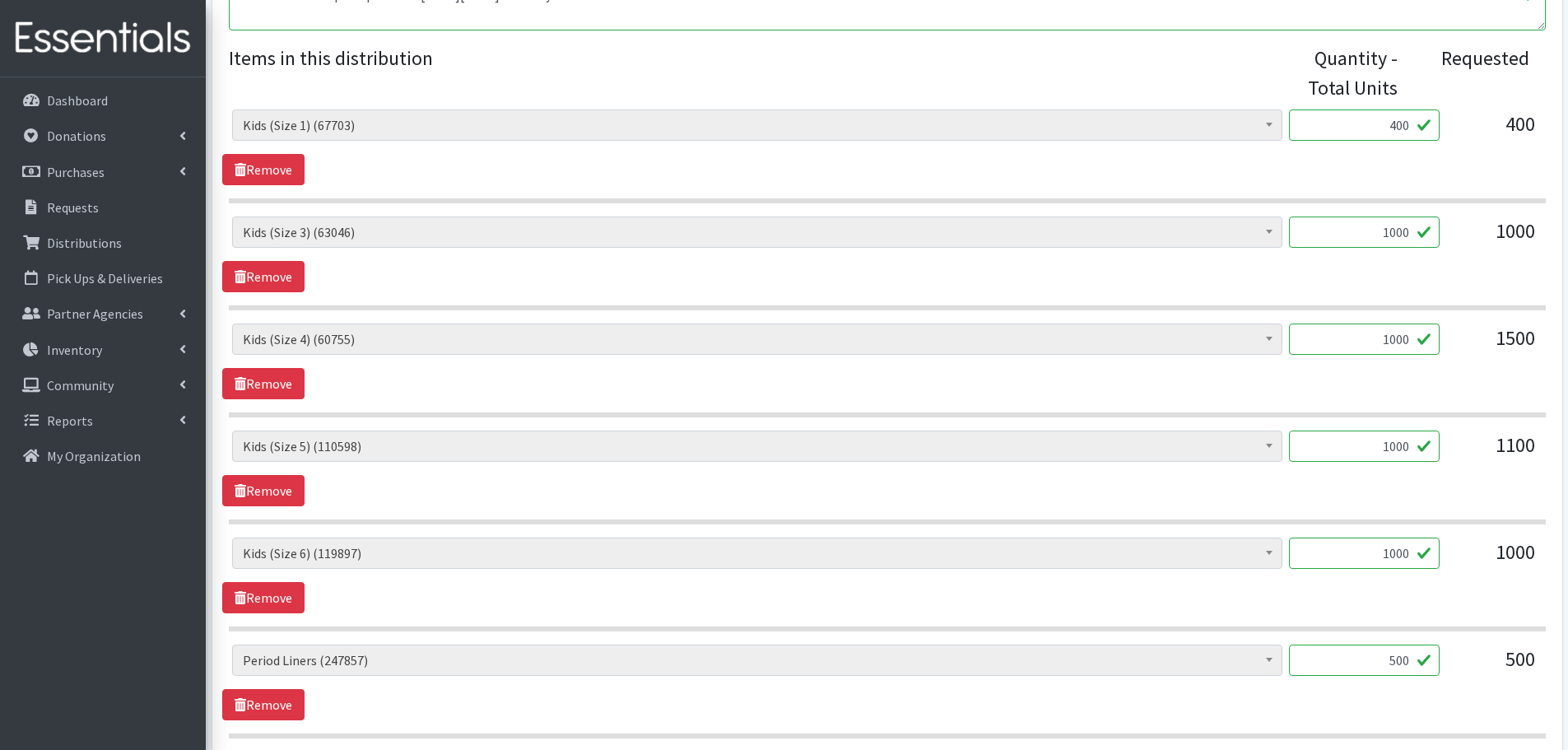
type input "1000"
click at [1455, 463] on div "1100" at bounding box center [1494, 452] width 83 height 44
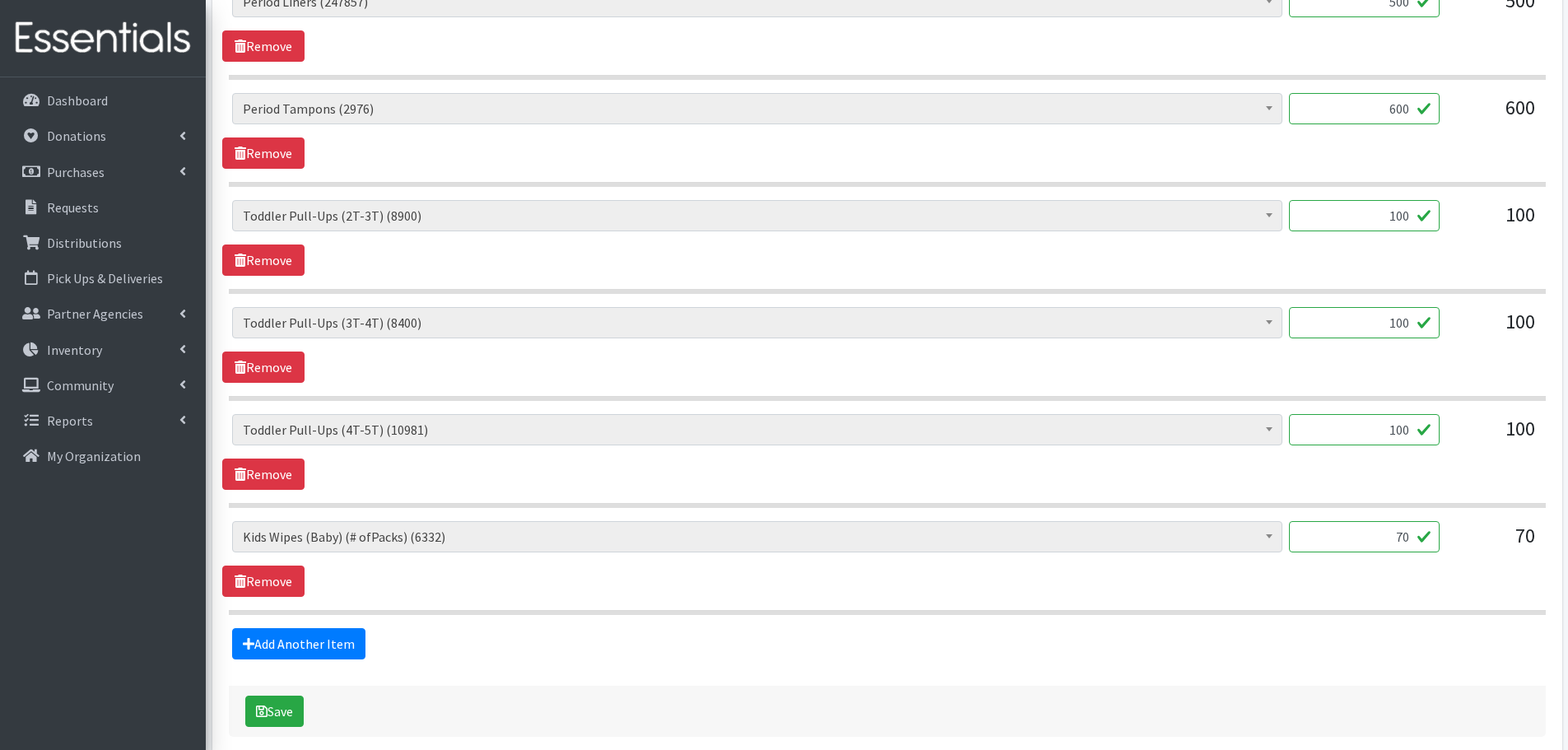
scroll to position [1396, 0]
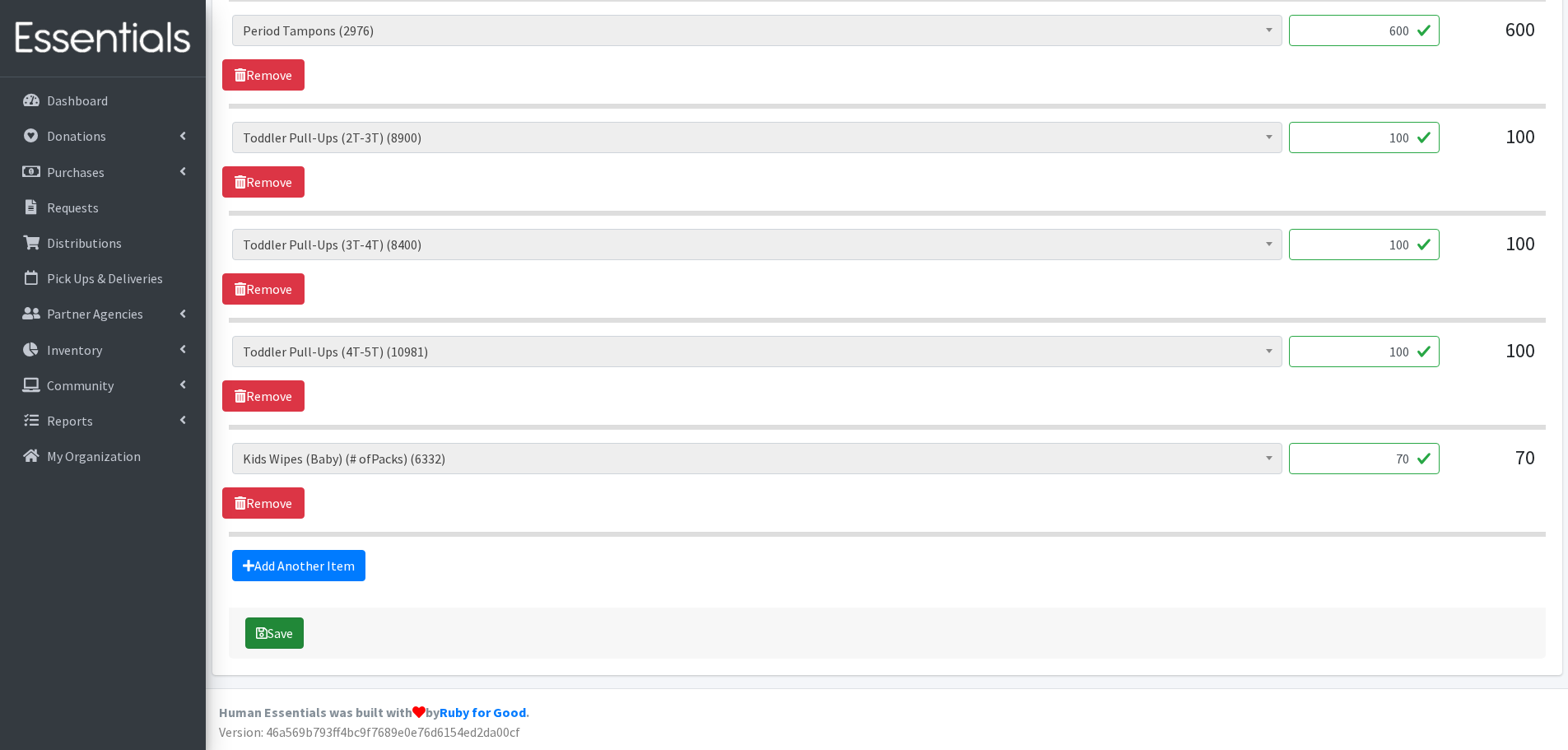
click at [265, 633] on icon "submit" at bounding box center [262, 633] width 12 height 13
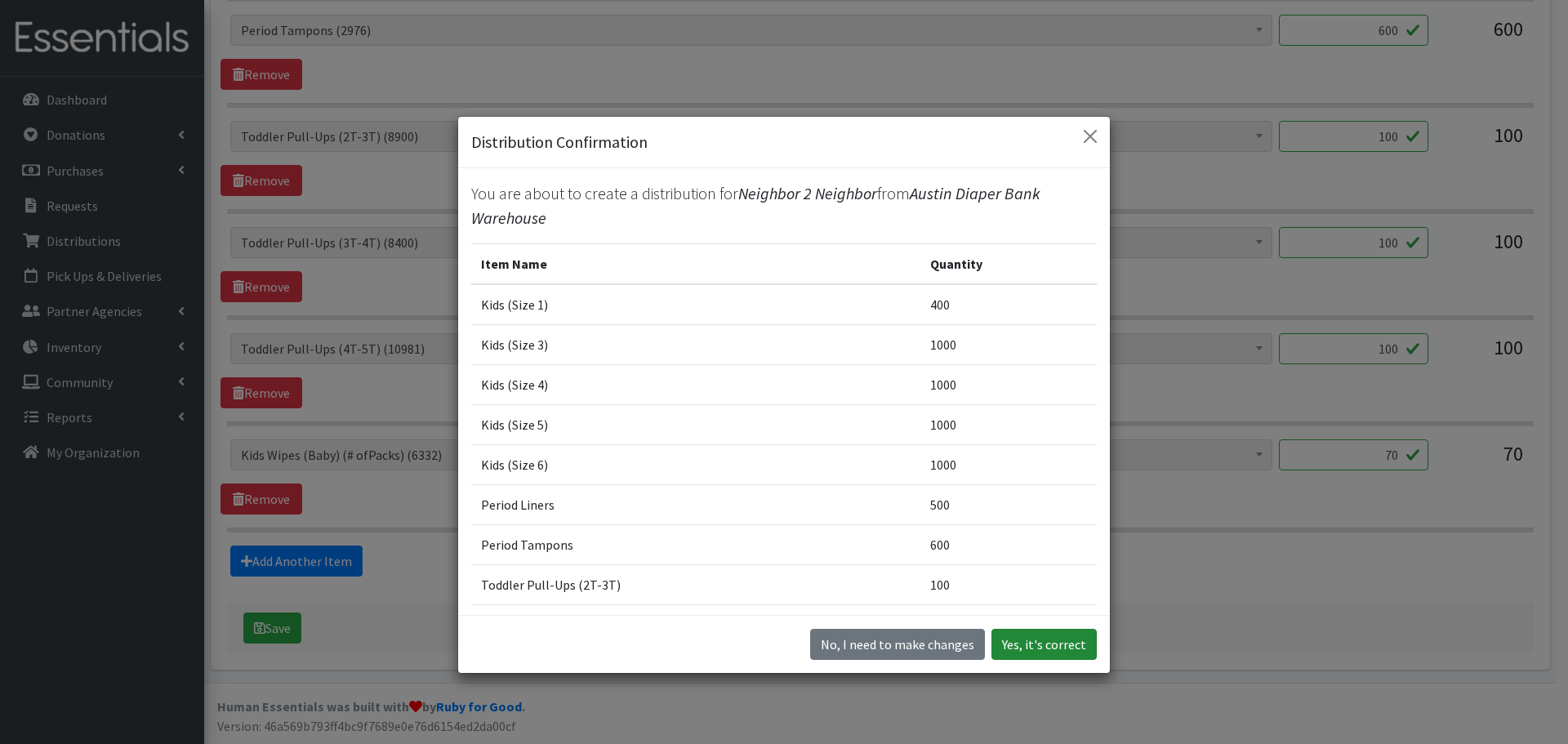
click at [1043, 647] on button "Yes, it's correct" at bounding box center [1044, 645] width 105 height 31
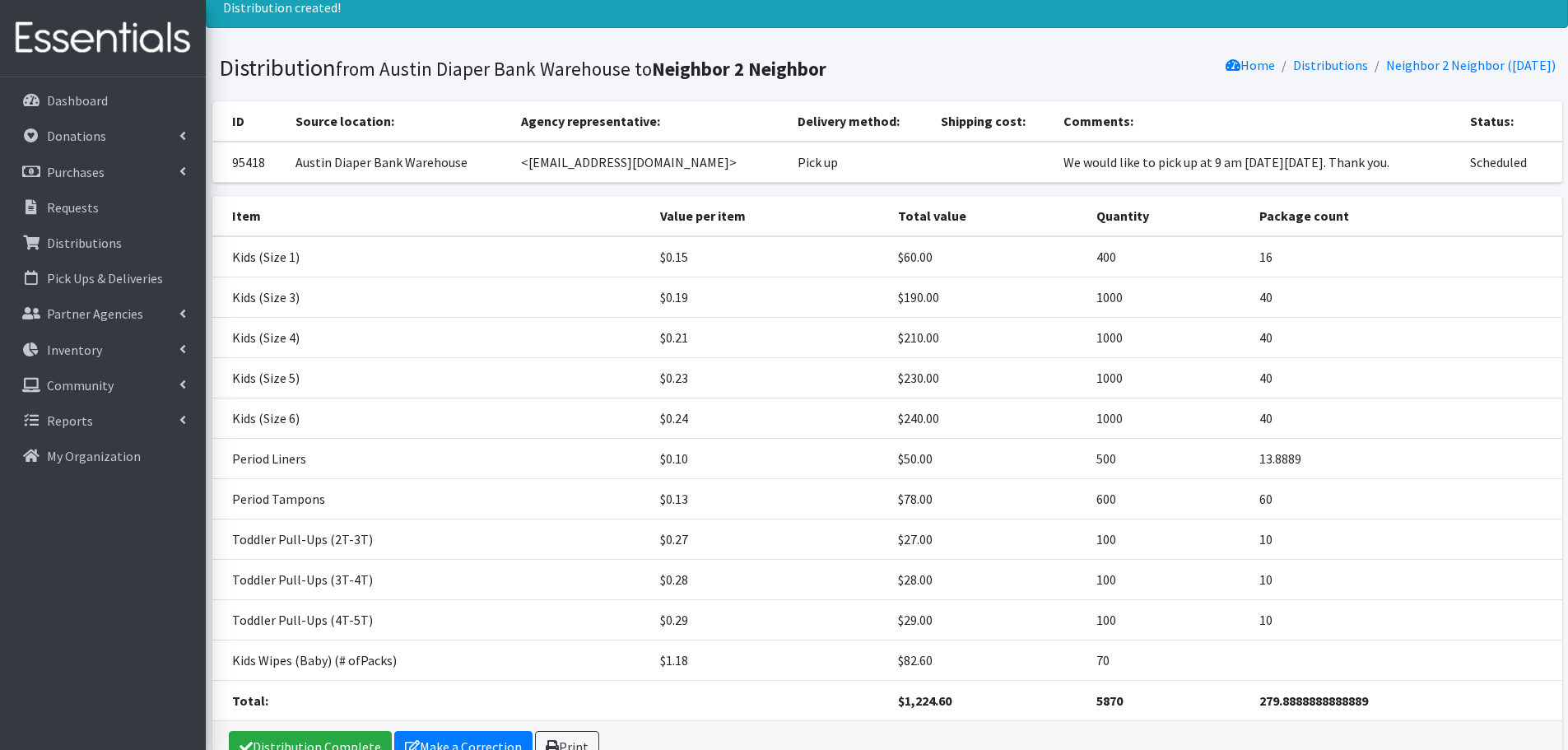
scroll to position [157, 0]
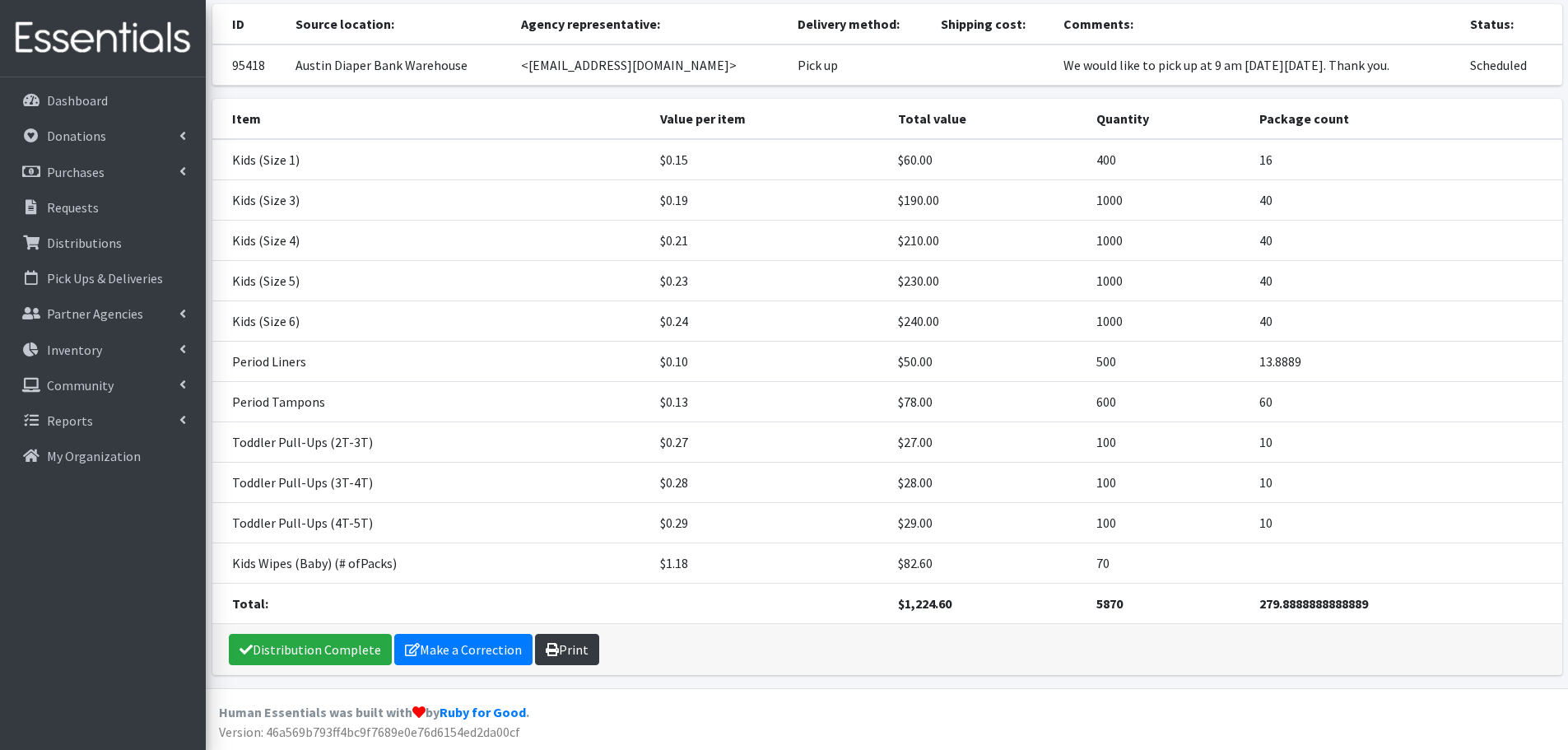
click at [580, 659] on link "Print" at bounding box center [567, 650] width 64 height 31
click at [79, 216] on link "Requests" at bounding box center [103, 207] width 193 height 33
